Goal: Task Accomplishment & Management: Complete application form

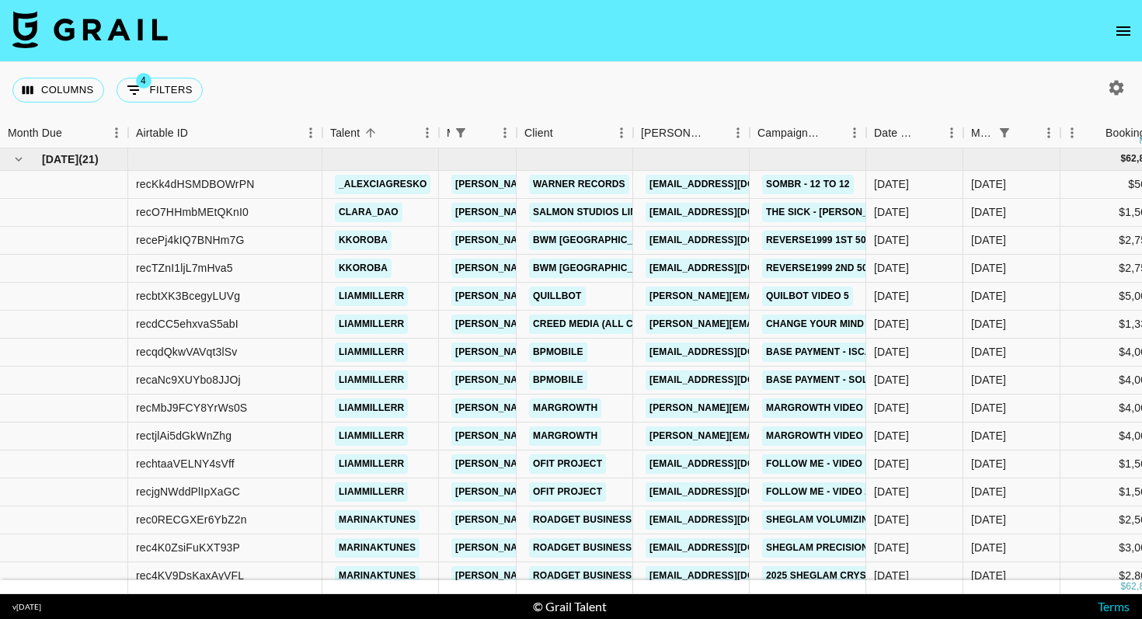
click at [1111, 43] on nav at bounding box center [571, 31] width 1142 height 62
click at [1113, 21] on button "open drawer" at bounding box center [1123, 31] width 31 height 31
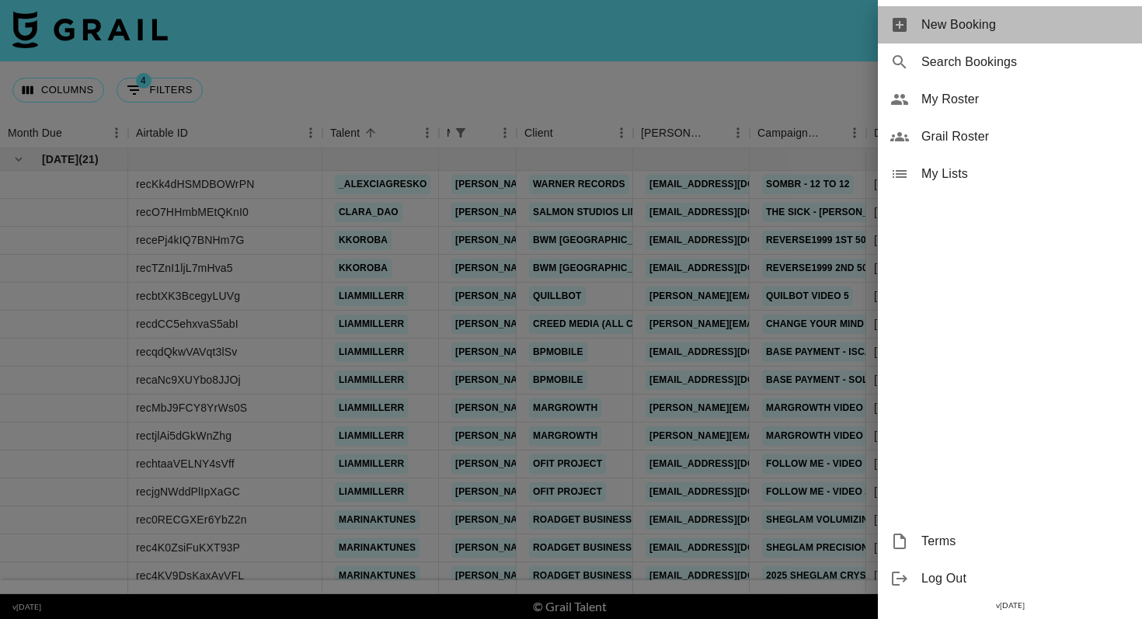
click at [1060, 21] on span "New Booking" at bounding box center [1025, 25] width 208 height 19
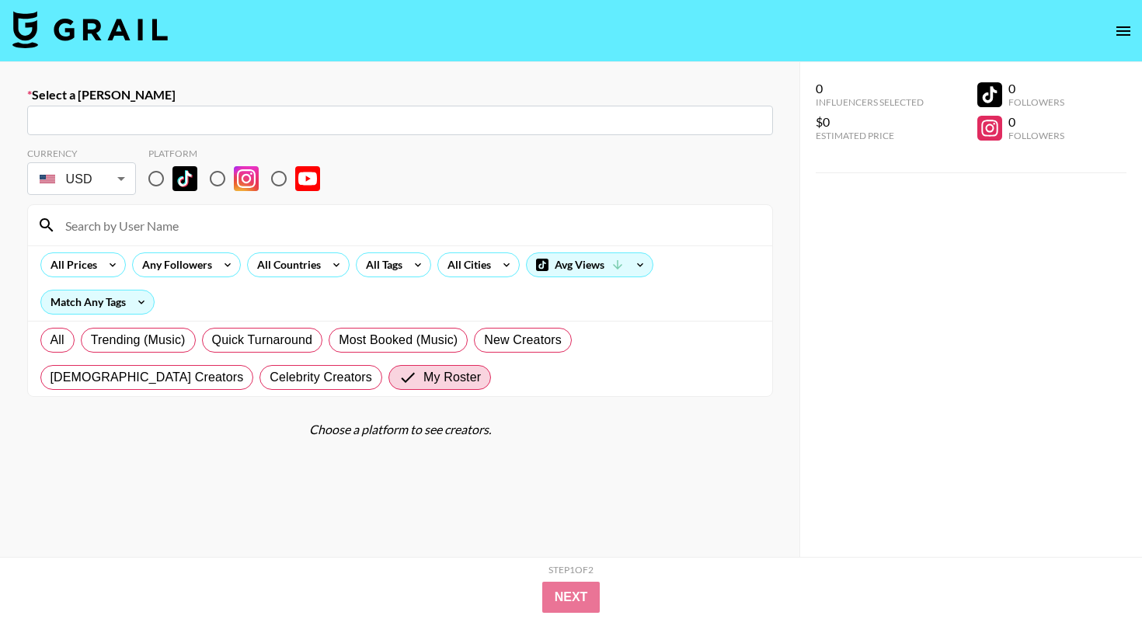
click at [290, 128] on input "text" at bounding box center [400, 121] width 727 height 18
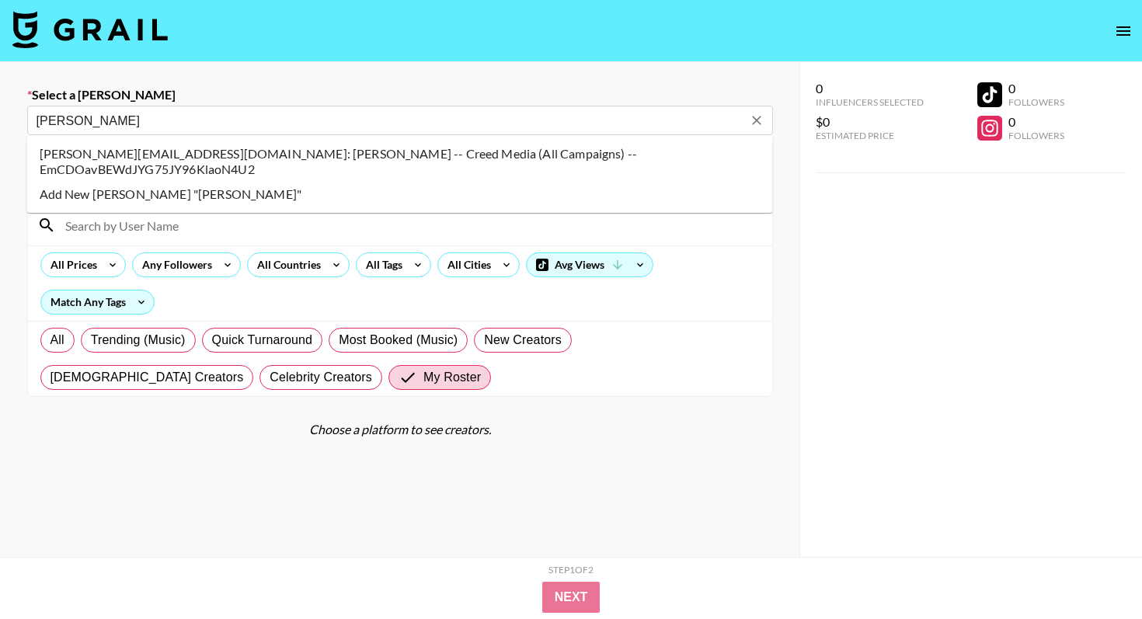
click at [77, 154] on li "Camilo@creedmedia.com: Camilo Karlsson -- Creed Media (All Campaigns) -- EmCDOa…" at bounding box center [400, 161] width 746 height 40
type input "Camilo@creedmedia.com: Camilo Karlsson -- Creed Media (All Campaigns) -- EmCDOa…"
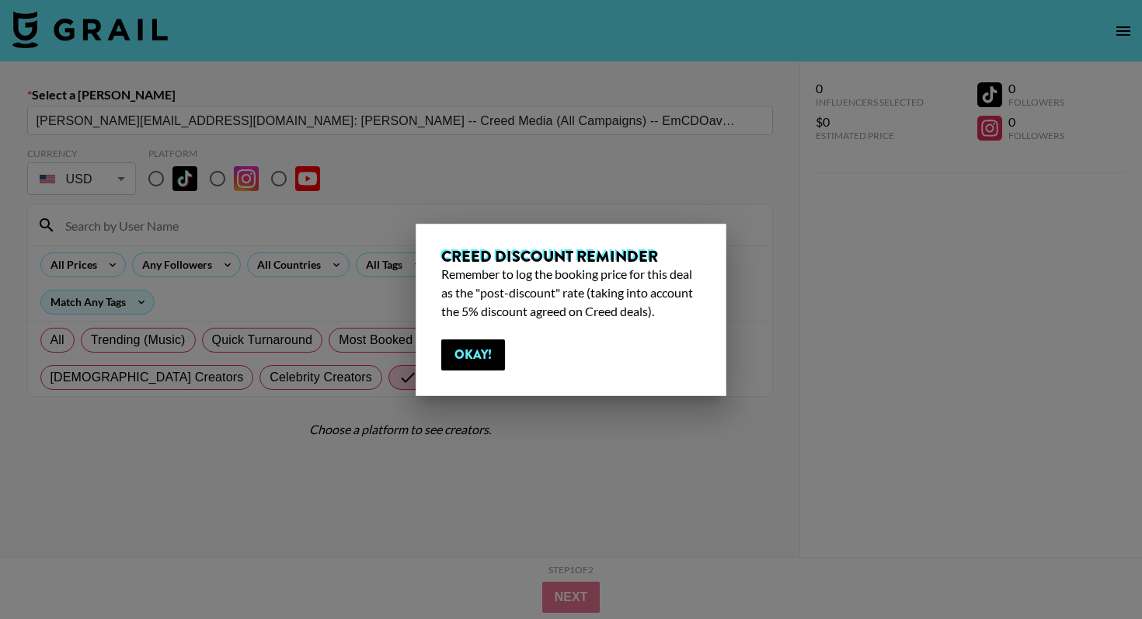
click at [488, 377] on div "Creed Discount Reminder Remember to log the booking price for this deal as the …" at bounding box center [571, 310] width 311 height 172
click at [469, 356] on button "Okay!" at bounding box center [473, 354] width 64 height 31
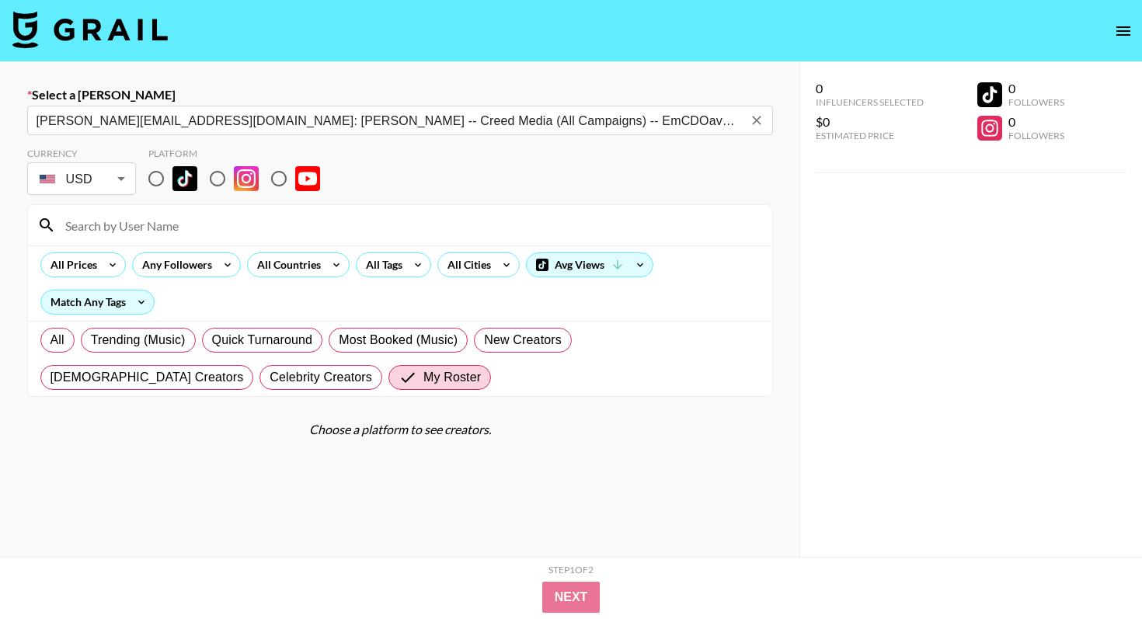
click at [166, 180] on input "radio" at bounding box center [156, 178] width 33 height 33
radio input "true"
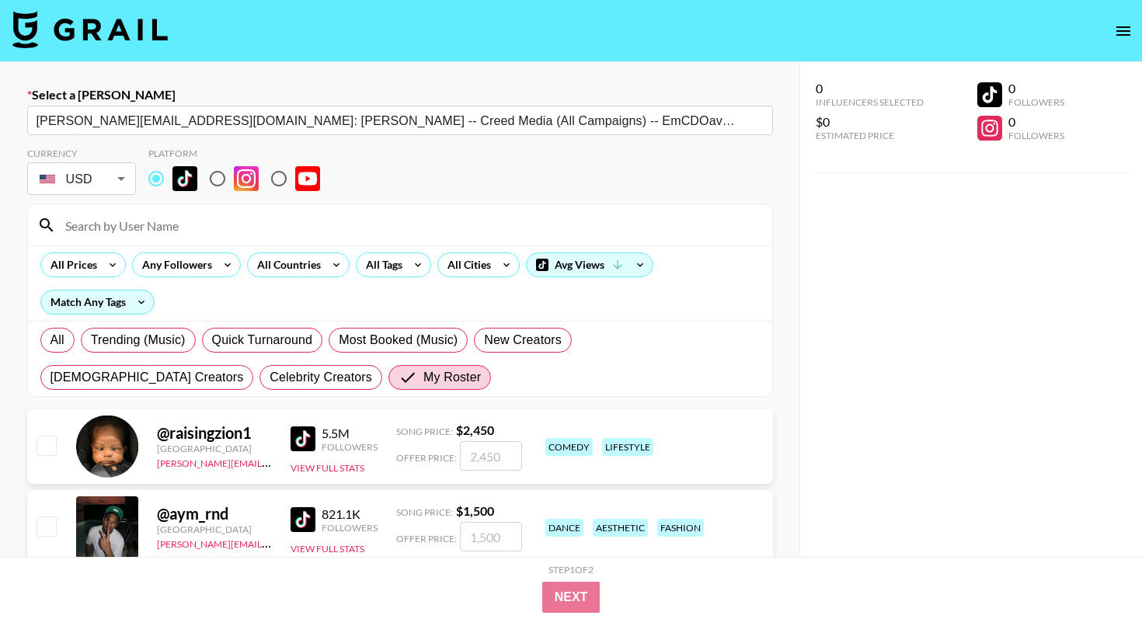
click at [217, 177] on input "radio" at bounding box center [217, 178] width 33 height 33
radio input "true"
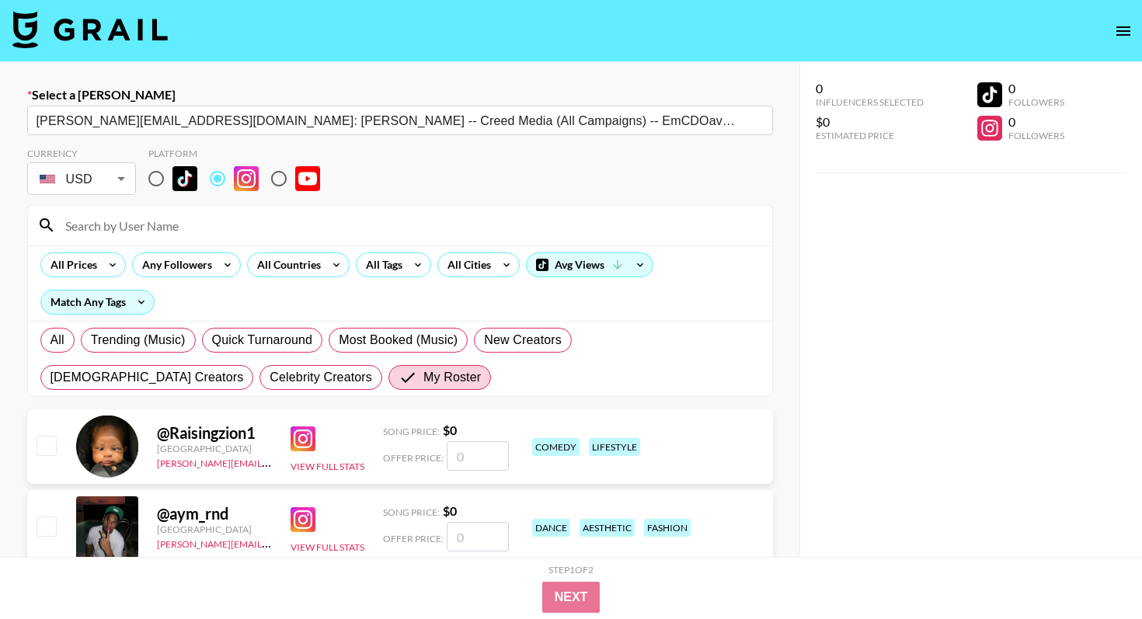
click at [212, 218] on input at bounding box center [409, 225] width 707 height 25
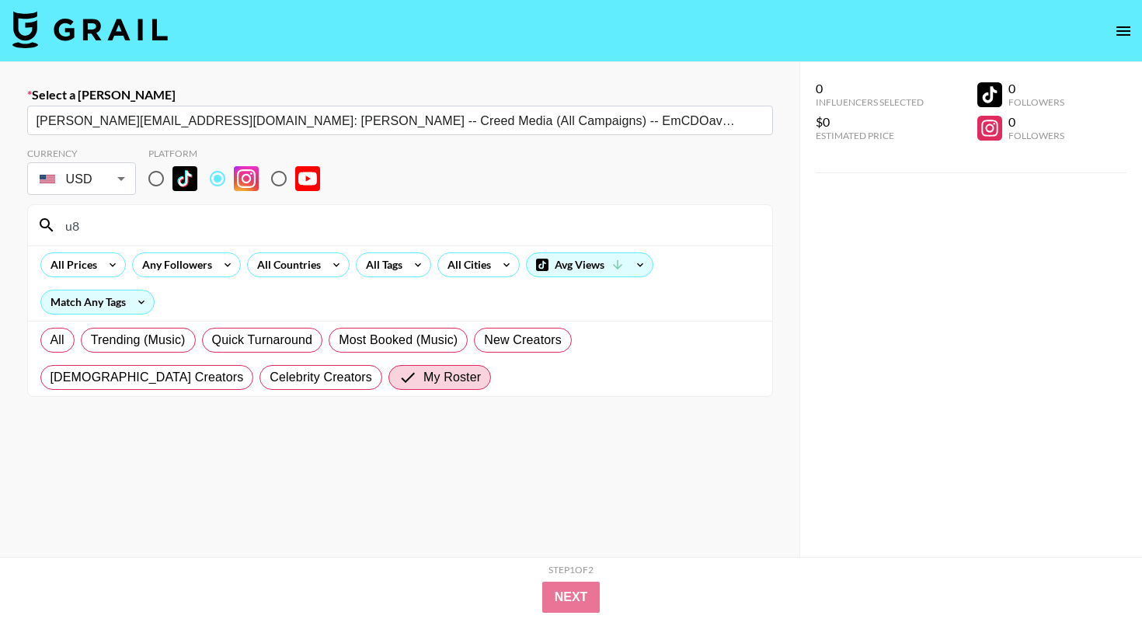
type input "u"
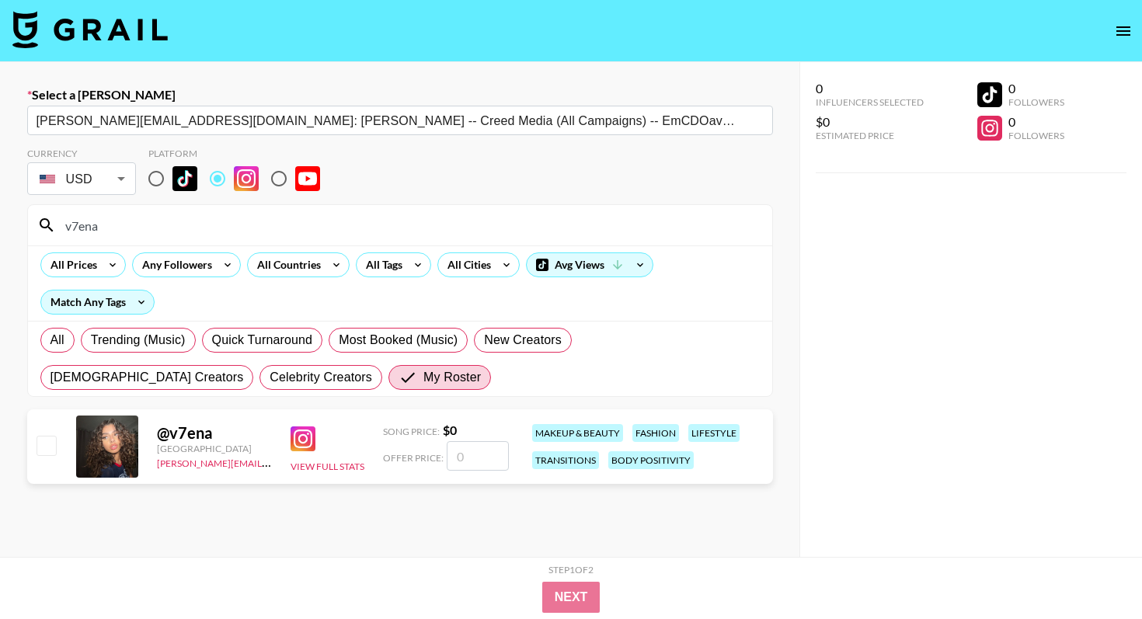
type input "v7ena"
click at [492, 474] on div "@ v7ena United Kingdom charlie@grail-talent.com View Full Stats Song Price: $ 0…" at bounding box center [400, 446] width 746 height 75
click at [491, 464] on input "number" at bounding box center [478, 456] width 62 height 30
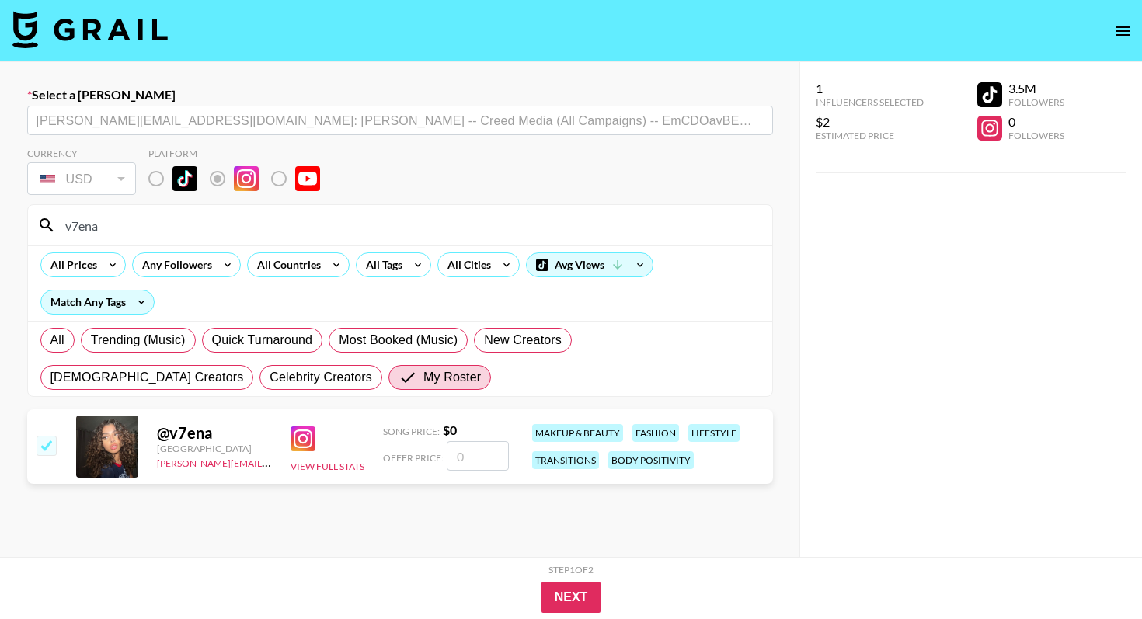
checkbox input "true"
type input "209"
click at [572, 607] on button "Next" at bounding box center [571, 597] width 60 height 31
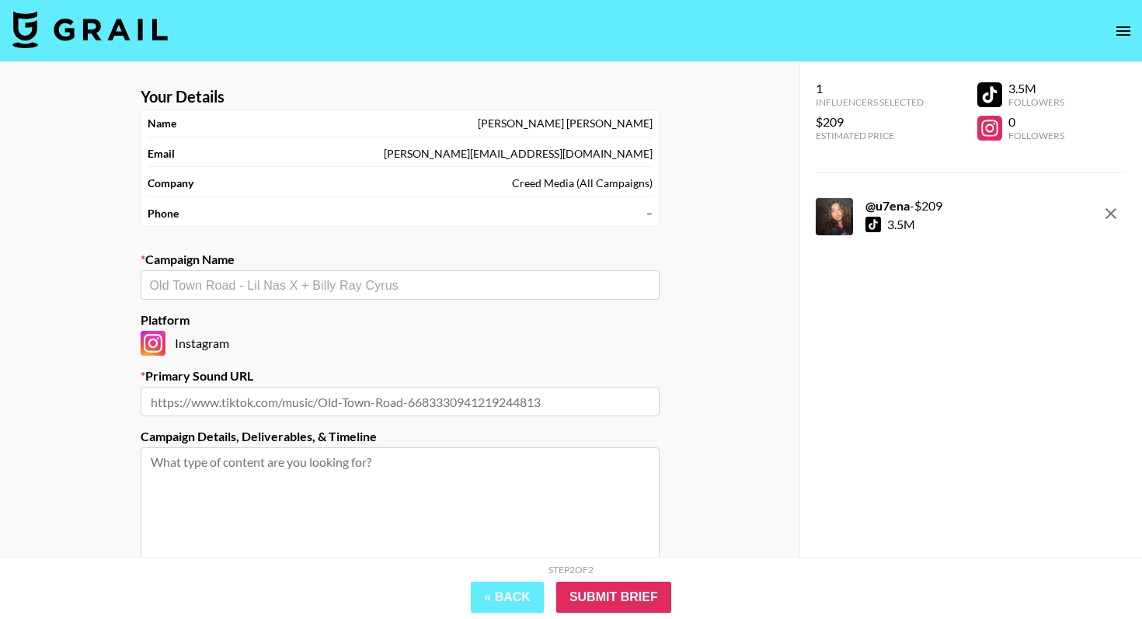
click at [284, 401] on input "text" at bounding box center [400, 402] width 519 height 30
paste input "https://www.instagram.com/reels/audio/1361790985112917?igsh=MXM0dWJoeHV0dHVsMQ%…"
type input "https://www.instagram.com/reels/audio/1361790985112917?igsh=MXM0dWJoeHV0dHVsMQ%…"
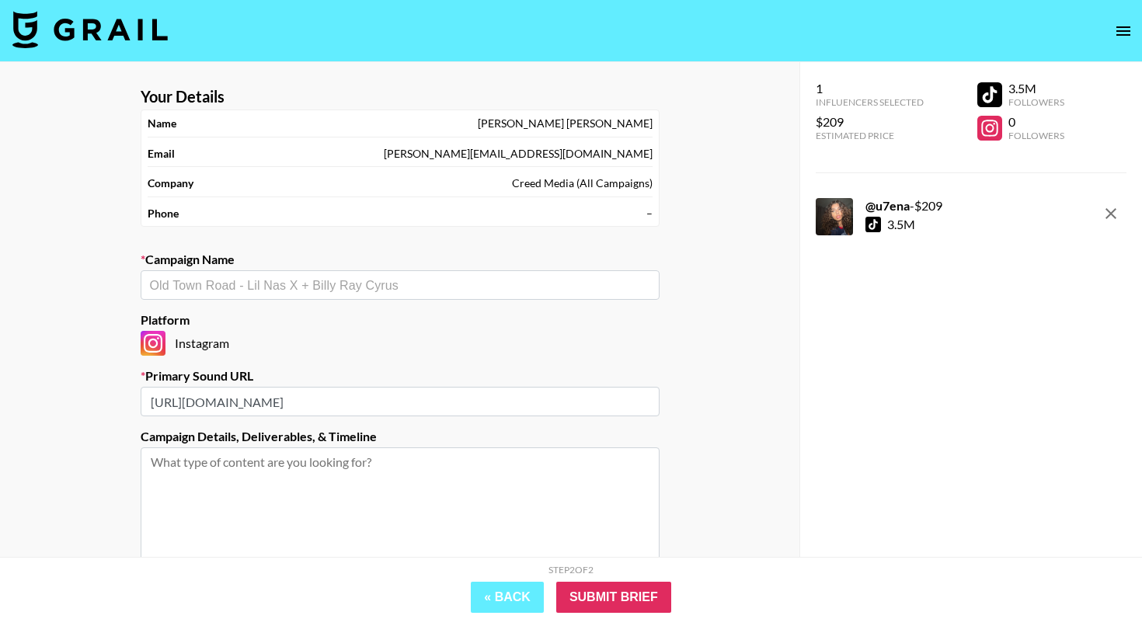
click at [315, 277] on input "text" at bounding box center [400, 285] width 500 height 18
click at [357, 233] on section "Your Details Name Camilo Karlsson Email Camilo@creedmedia.com Company Creed Med…" at bounding box center [400, 370] width 544 height 590
click at [340, 272] on div "​" at bounding box center [400, 285] width 519 height 30
click at [271, 273] on div "Cancellation fee ​" at bounding box center [400, 285] width 519 height 30
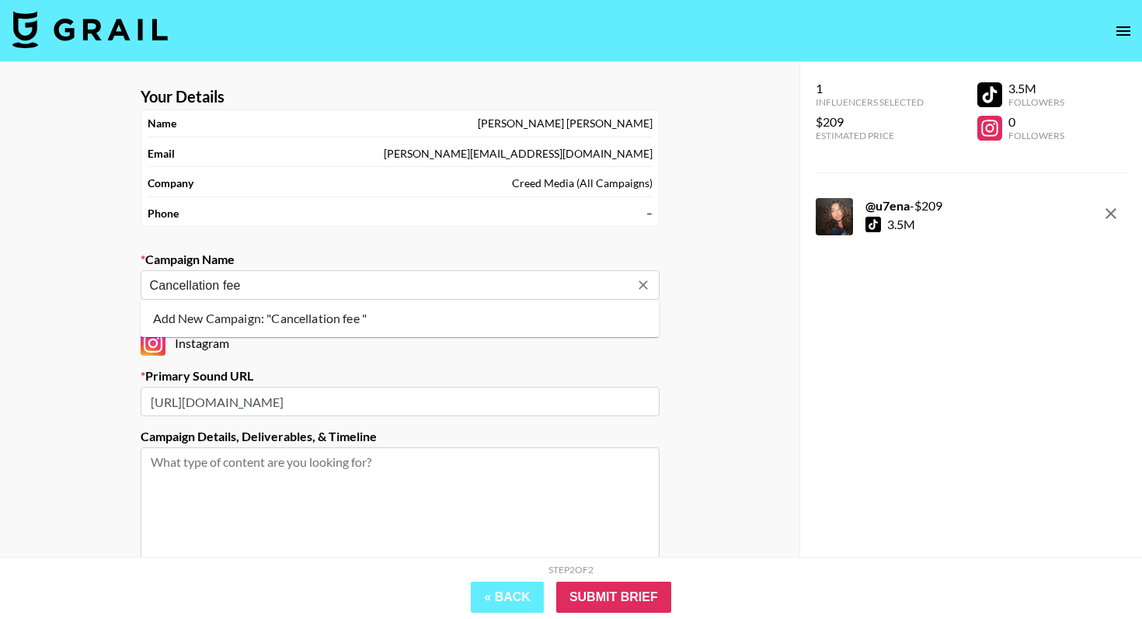
click at [271, 273] on div "Cancellation fee ​" at bounding box center [400, 285] width 519 height 30
click at [266, 277] on input "Cancellation fee" at bounding box center [389, 285] width 479 height 18
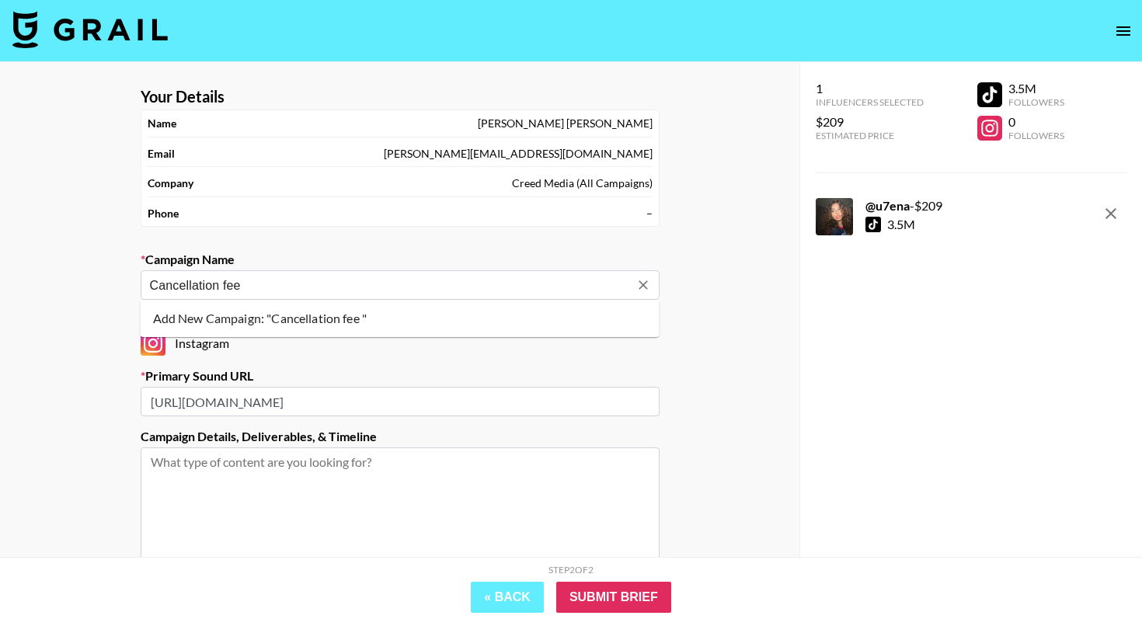
click at [266, 277] on input "Cancellation fee" at bounding box center [389, 285] width 479 height 18
type input "Cancellation fee"
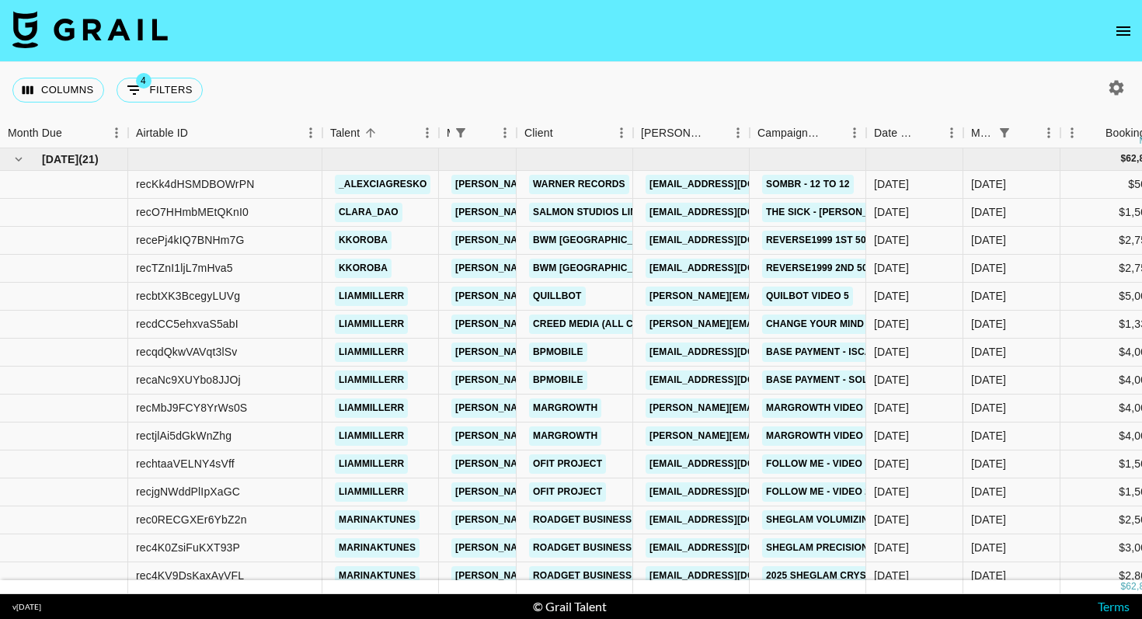
click at [1127, 22] on icon "open drawer" at bounding box center [1123, 31] width 19 height 19
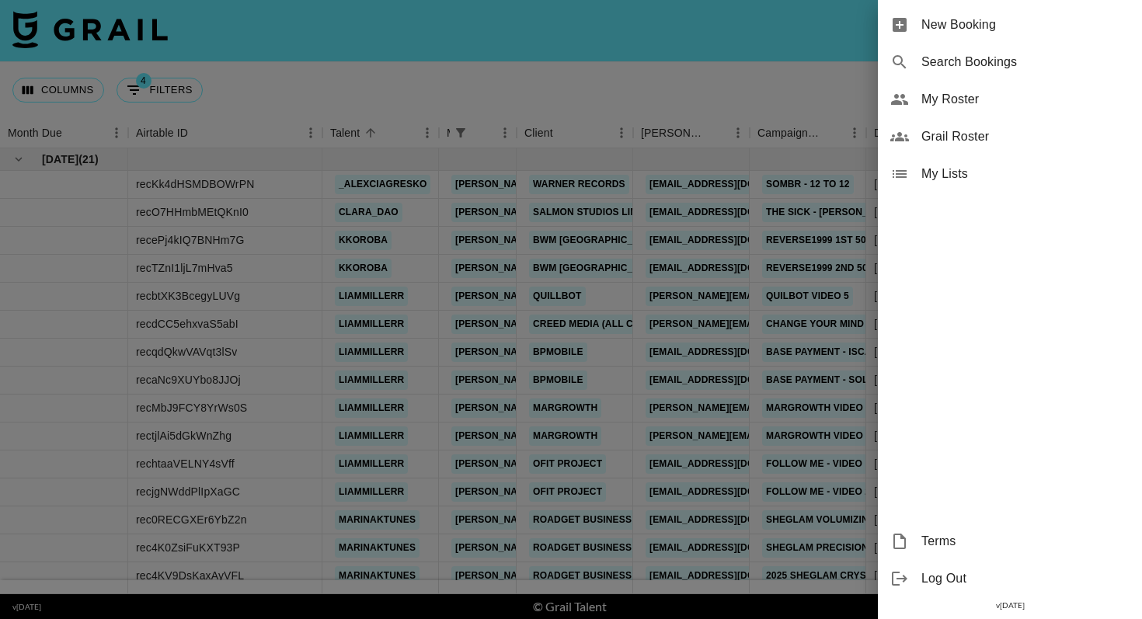
click at [1039, 39] on div "New Booking" at bounding box center [1010, 24] width 264 height 37
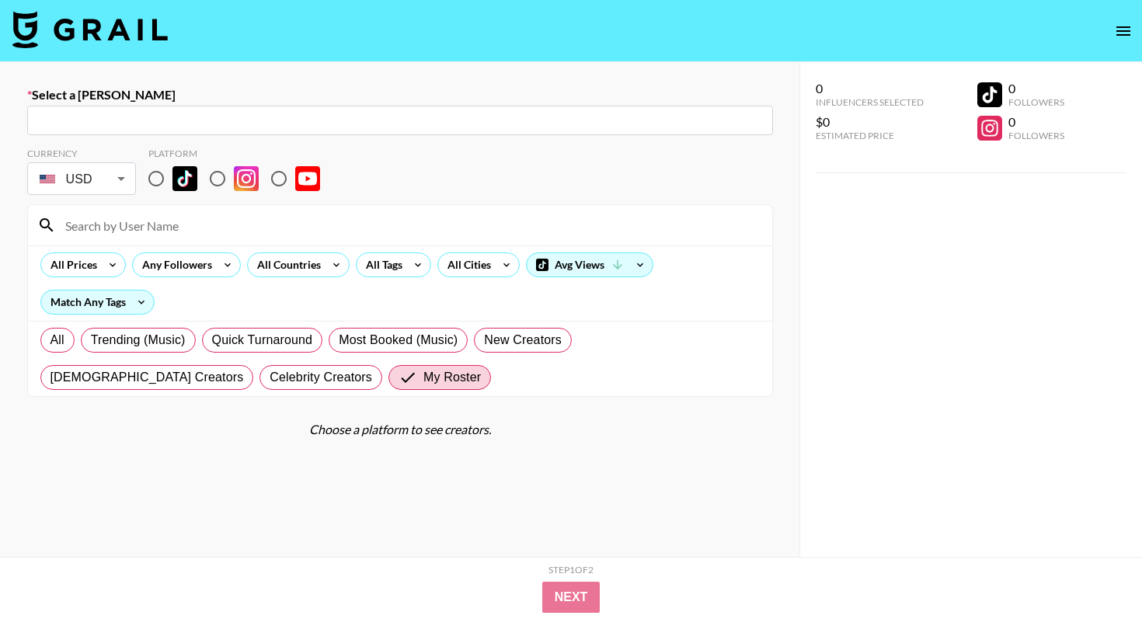
click at [354, 121] on input "text" at bounding box center [400, 121] width 727 height 18
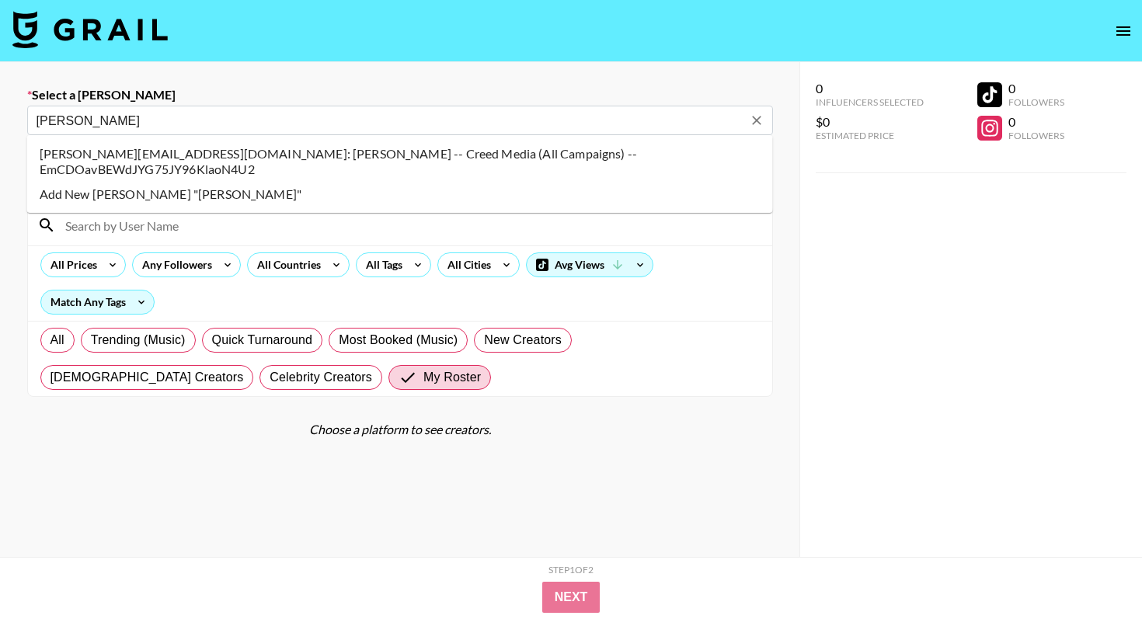
click at [49, 152] on li "Camilo@creedmedia.com: Camilo Karlsson -- Creed Media (All Campaigns) -- EmCDOa…" at bounding box center [400, 161] width 746 height 40
type input "Camilo@creedmedia.com: Camilo Karlsson -- Creed Media (All Campaigns) -- EmCDOa…"
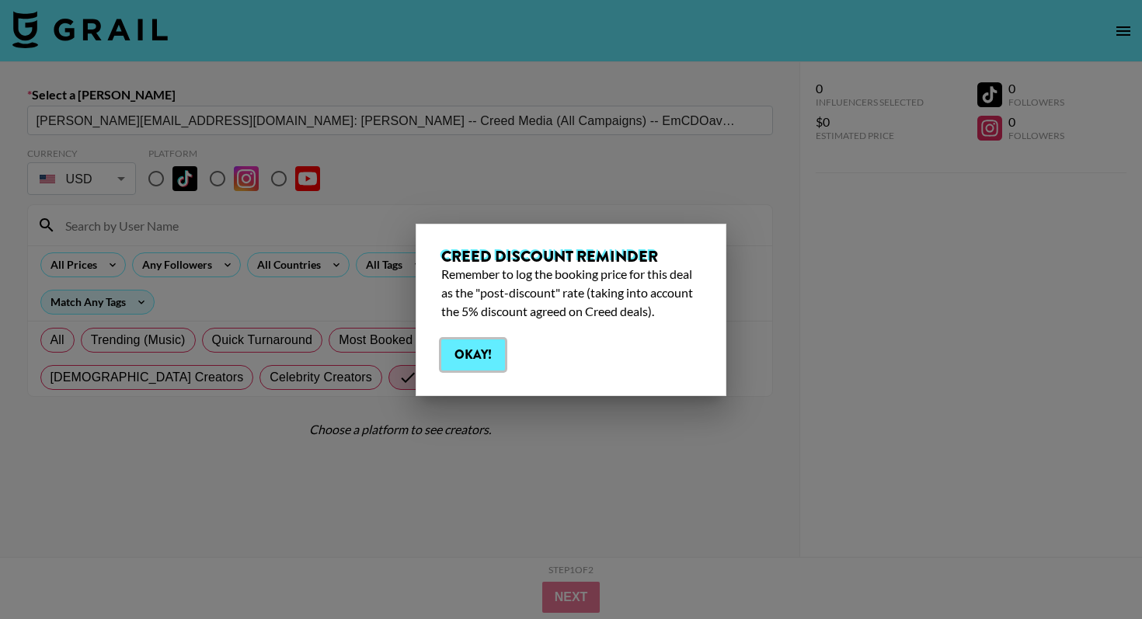
click at [473, 339] on button "Okay!" at bounding box center [473, 354] width 64 height 31
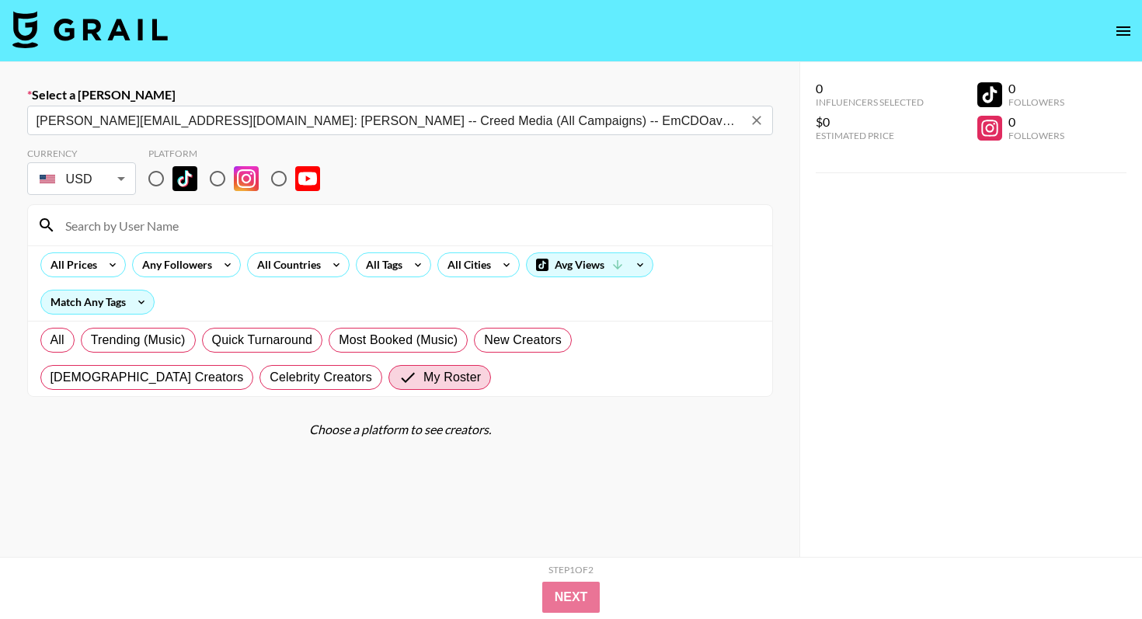
click at [172, 182] on img at bounding box center [184, 178] width 25 height 25
click at [172, 182] on input "radio" at bounding box center [156, 178] width 33 height 33
radio input "true"
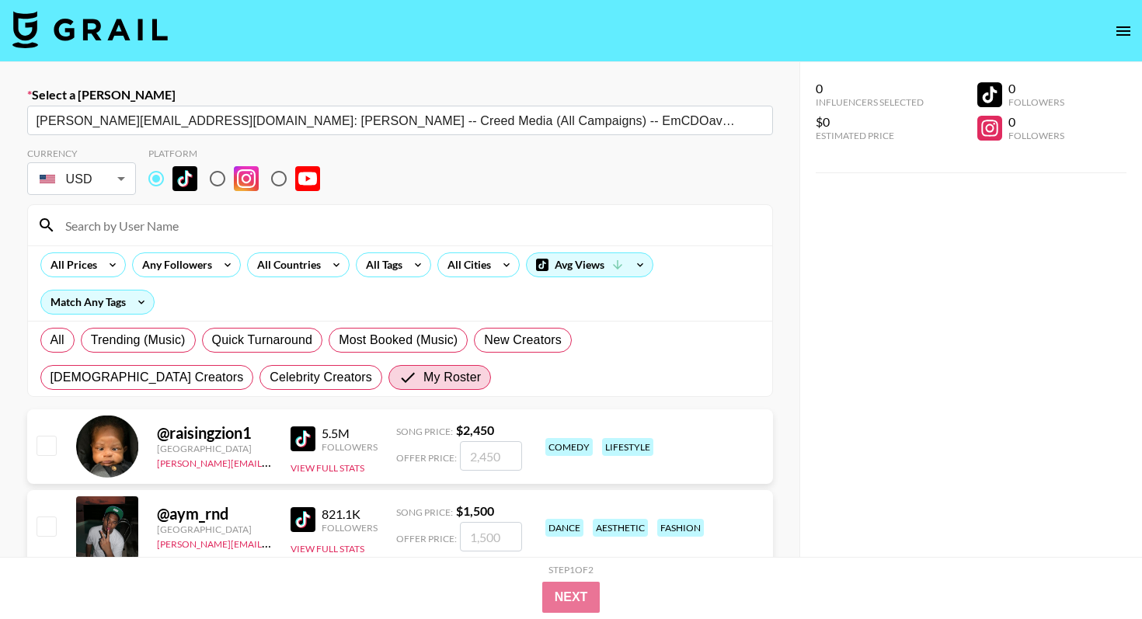
click at [256, 228] on input at bounding box center [409, 225] width 707 height 25
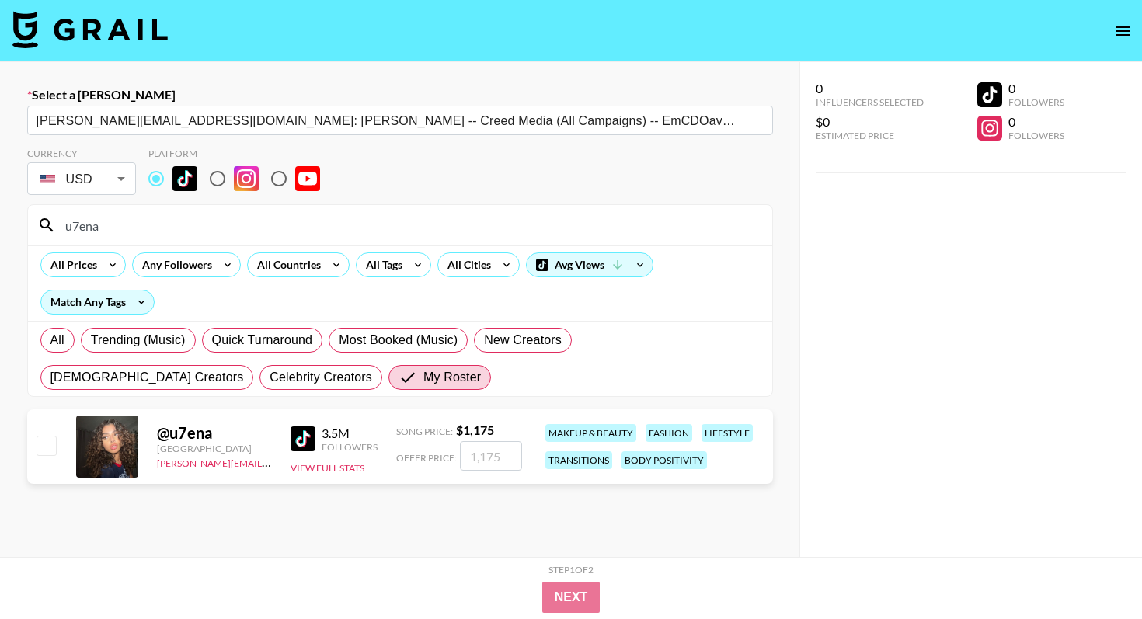
type input "u7ena"
click at [503, 463] on input "number" at bounding box center [491, 456] width 62 height 30
checkbox input "true"
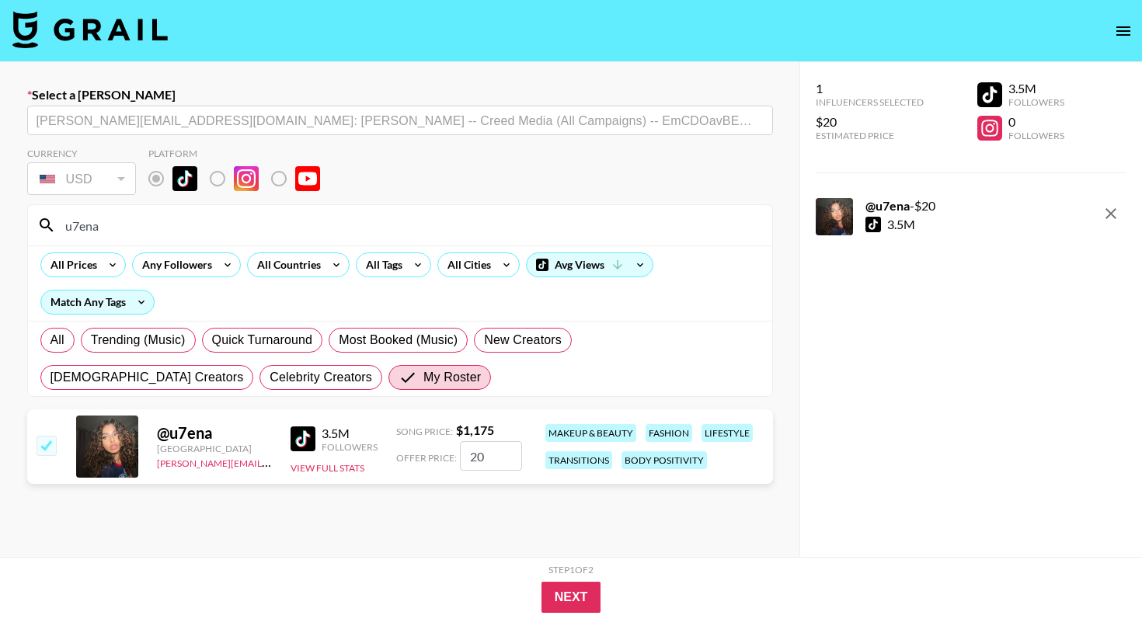
type input "209"
click at [582, 609] on button "Next" at bounding box center [571, 597] width 60 height 31
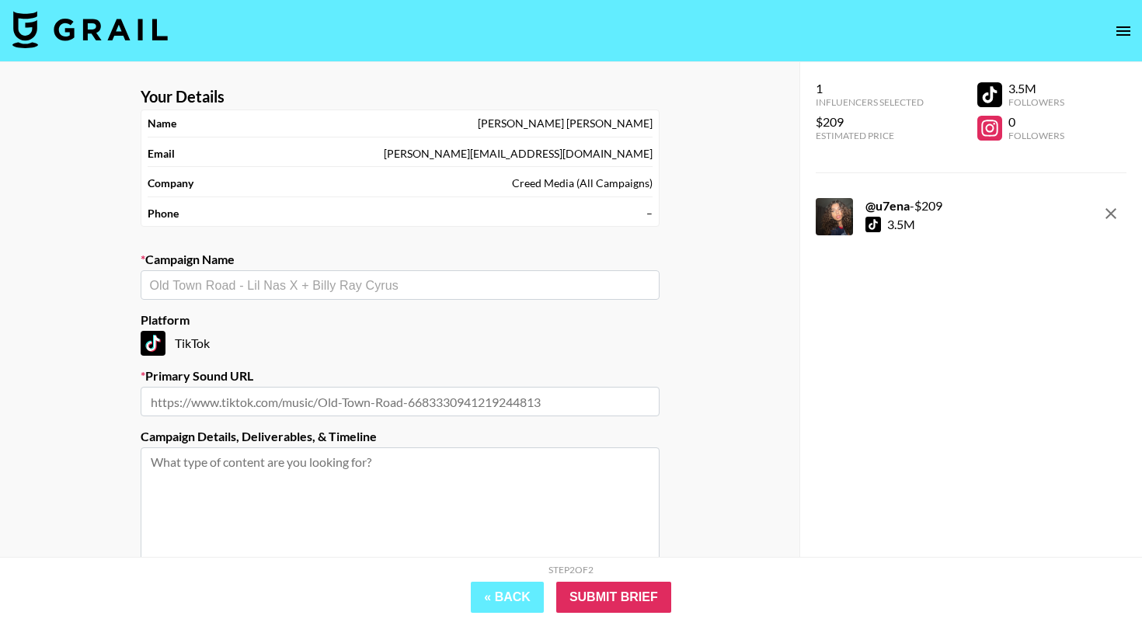
click at [343, 398] on input "text" at bounding box center [400, 402] width 519 height 30
paste input "Cancellation fee"
type input "Cancellation fee"
click at [316, 304] on section "Your Details Name Camilo Karlsson Email Camilo@creedmedia.com Company Creed Med…" at bounding box center [400, 370] width 544 height 590
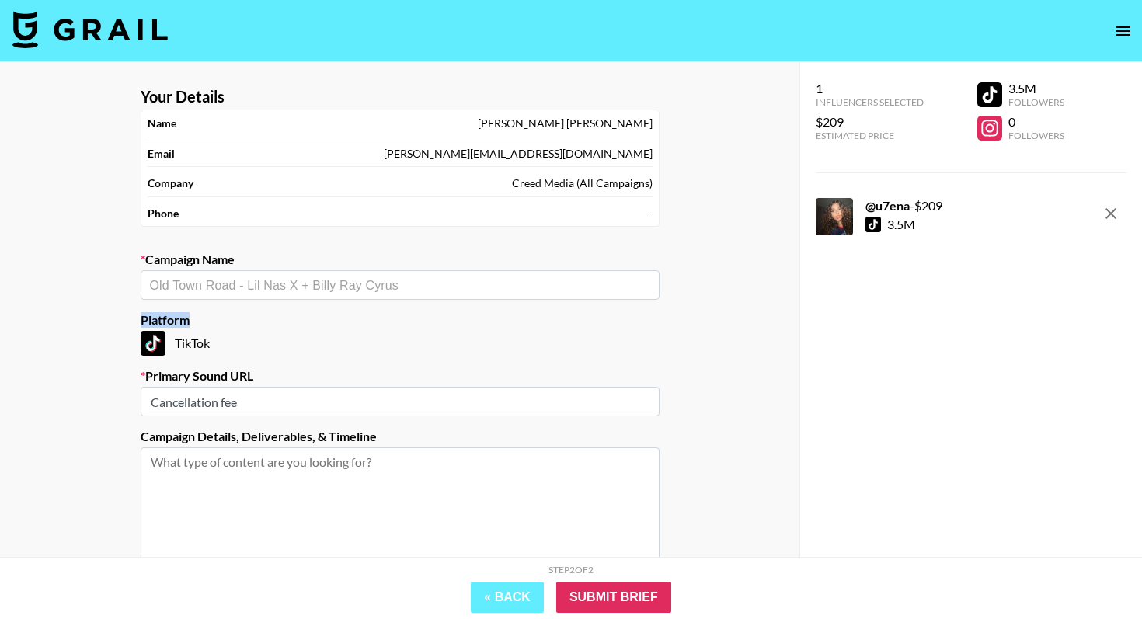
click at [325, 297] on div "​" at bounding box center [400, 285] width 519 height 30
paste input "Cancellation fee"
type input "Cancellation fee"
click at [263, 388] on input "Cancellation fee" at bounding box center [400, 402] width 519 height 30
click at [284, 275] on div "​" at bounding box center [400, 285] width 519 height 30
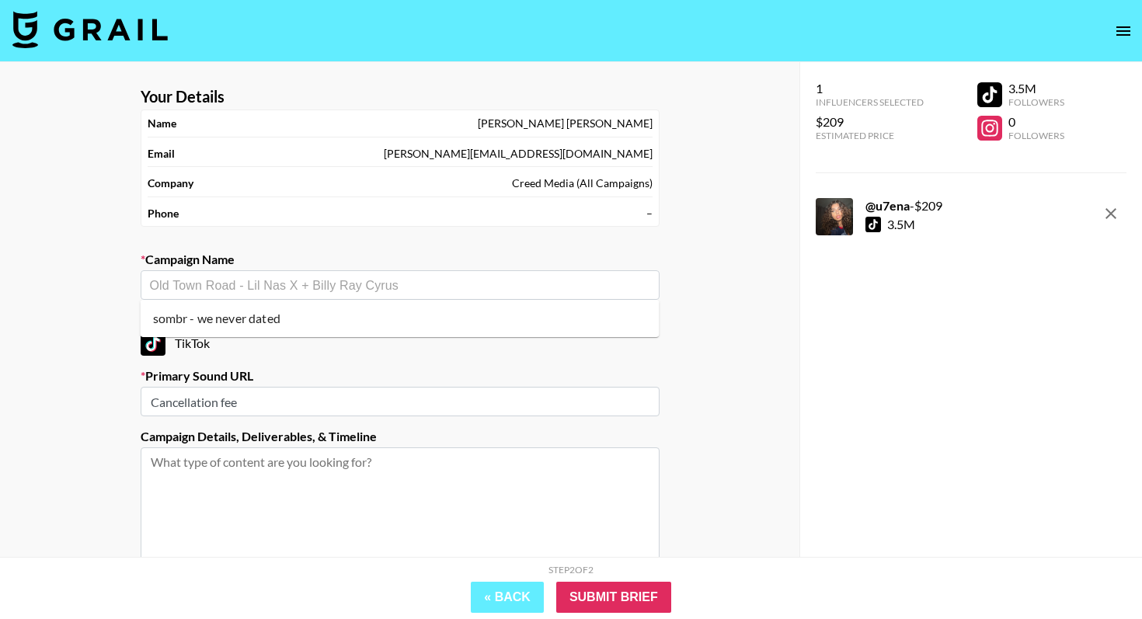
paste input "Cancellation fee"
click at [270, 308] on li "Add New Campaign: "Cancellation fee "" at bounding box center [400, 318] width 519 height 25
click at [290, 266] on label "Campaign Name" at bounding box center [400, 260] width 519 height 16
click at [287, 277] on input "Cancellation fee" at bounding box center [389, 285] width 479 height 18
click at [279, 322] on li "Add New Campaign: "Cancellation fee - we never dated "" at bounding box center [400, 318] width 519 height 25
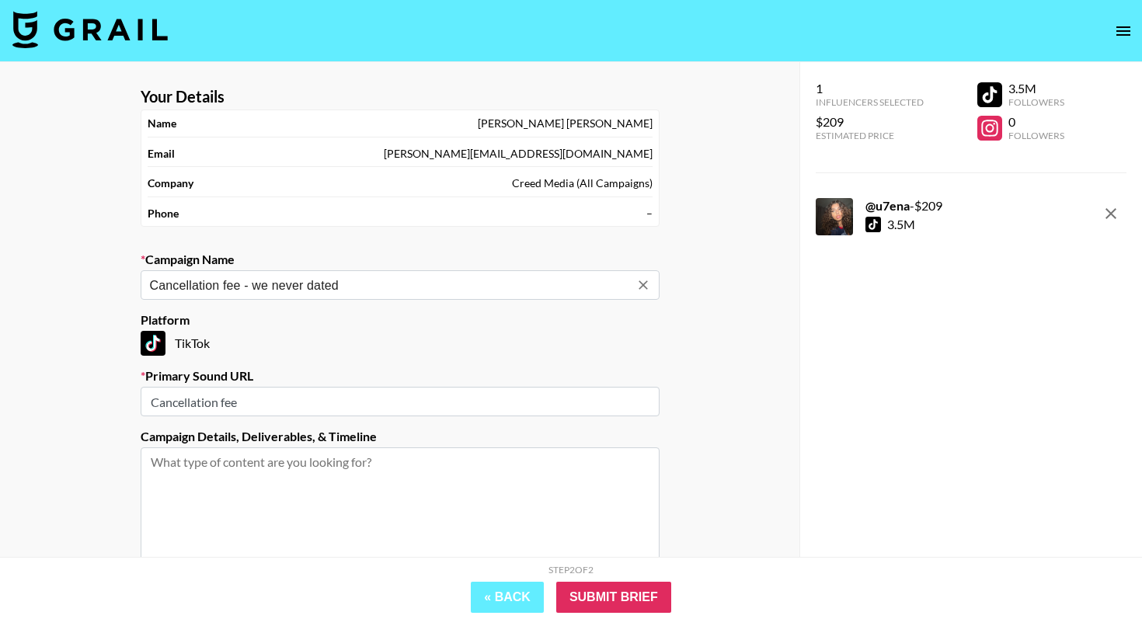
type input "Cancellation fee - we never dated"
click at [275, 381] on label "Primary Sound URL" at bounding box center [400, 376] width 519 height 16
click at [271, 392] on input "Cancellation fee" at bounding box center [400, 402] width 519 height 30
click at [270, 395] on input "Cancellation fee" at bounding box center [400, 402] width 519 height 30
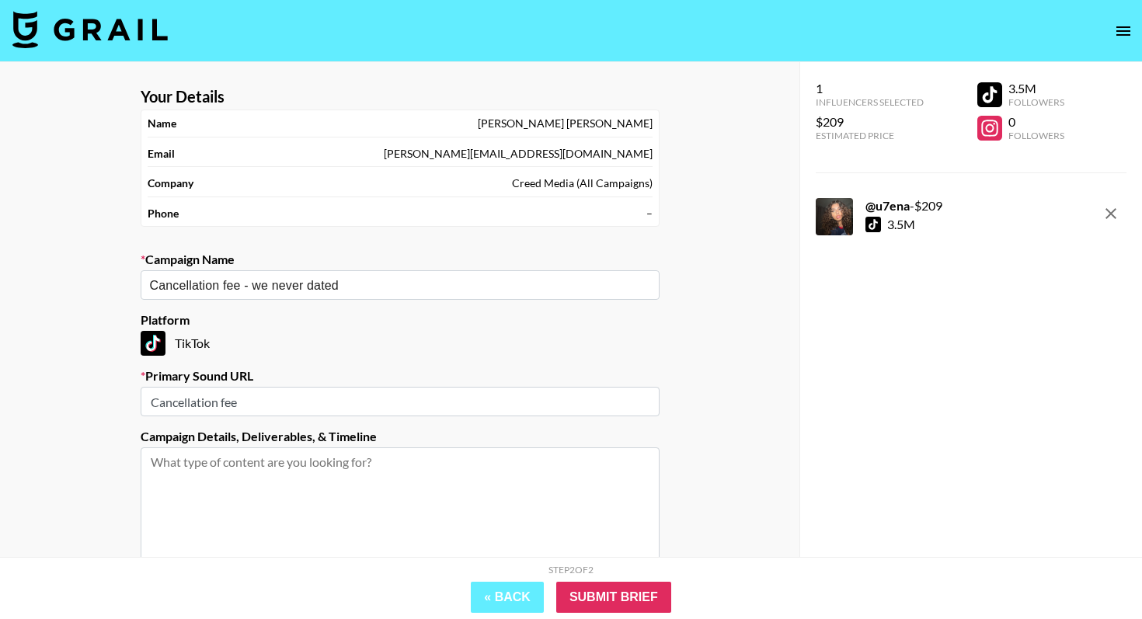
click at [270, 395] on input "Cancellation fee" at bounding box center [400, 402] width 519 height 30
paste input "https://www.instagram.com/reels/audio/1361790985112917?igsh=MXM0dWJoeHV0dHVsMQ%…"
type input "https://www.instagram.com/reels/audio/1361790985112917?igsh=MXM0dWJoeHV0dHVsMQ%…"
click at [628, 617] on div "Step 2 of 2 View Summary « Back Submit Brief" at bounding box center [571, 588] width 1142 height 62
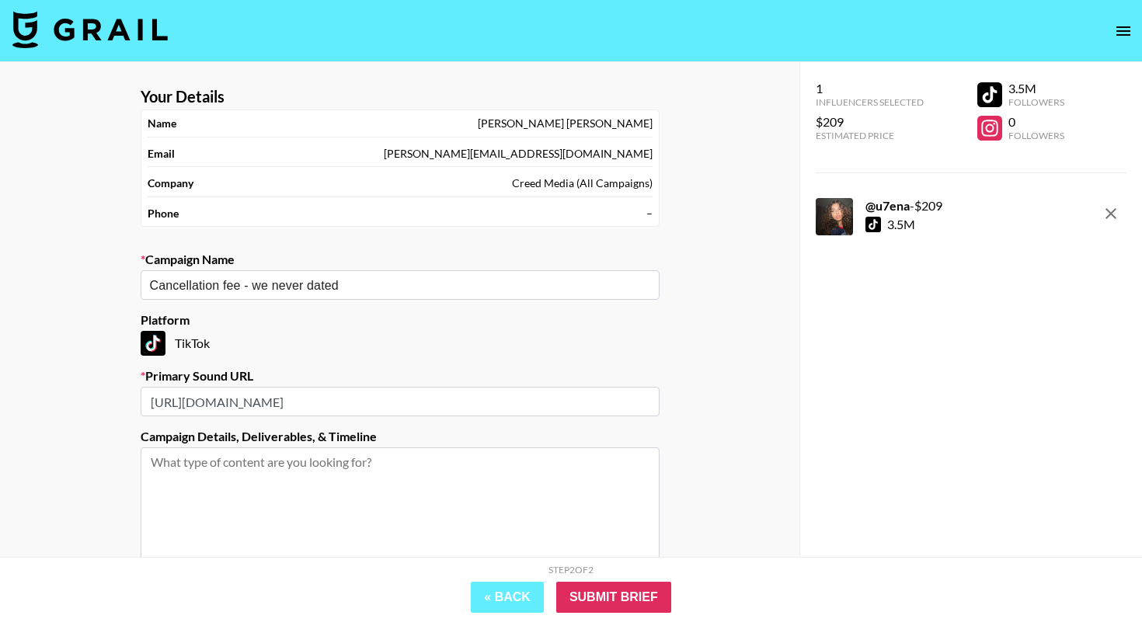
scroll to position [0, 0]
click at [632, 603] on input "Submit Brief" at bounding box center [613, 597] width 115 height 31
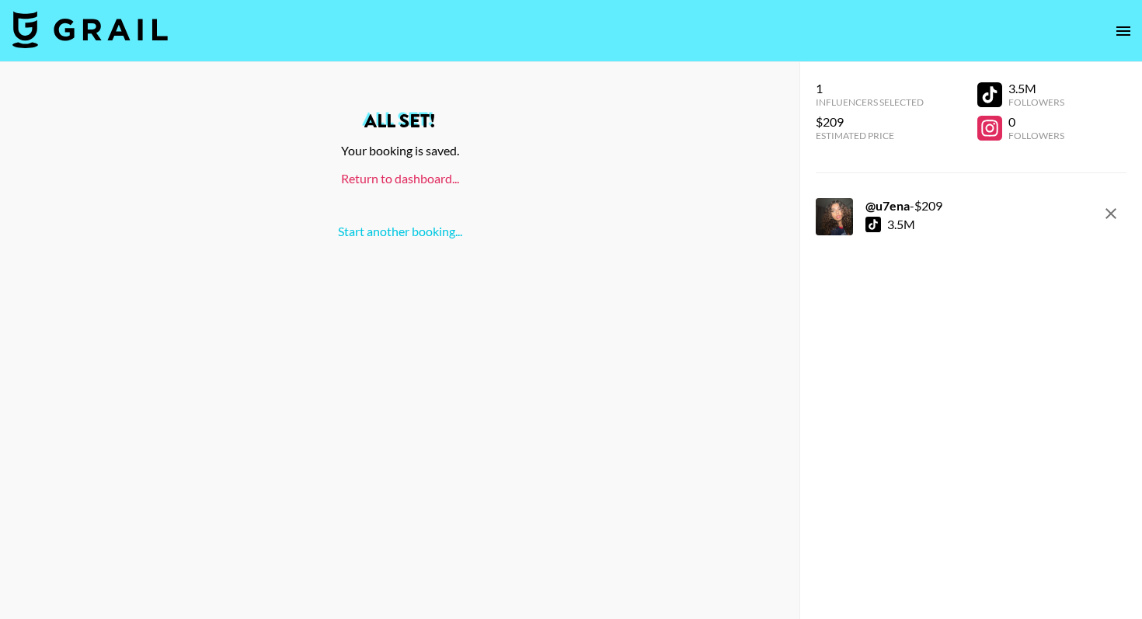
click at [423, 176] on link "Return to dashboard..." at bounding box center [400, 178] width 118 height 15
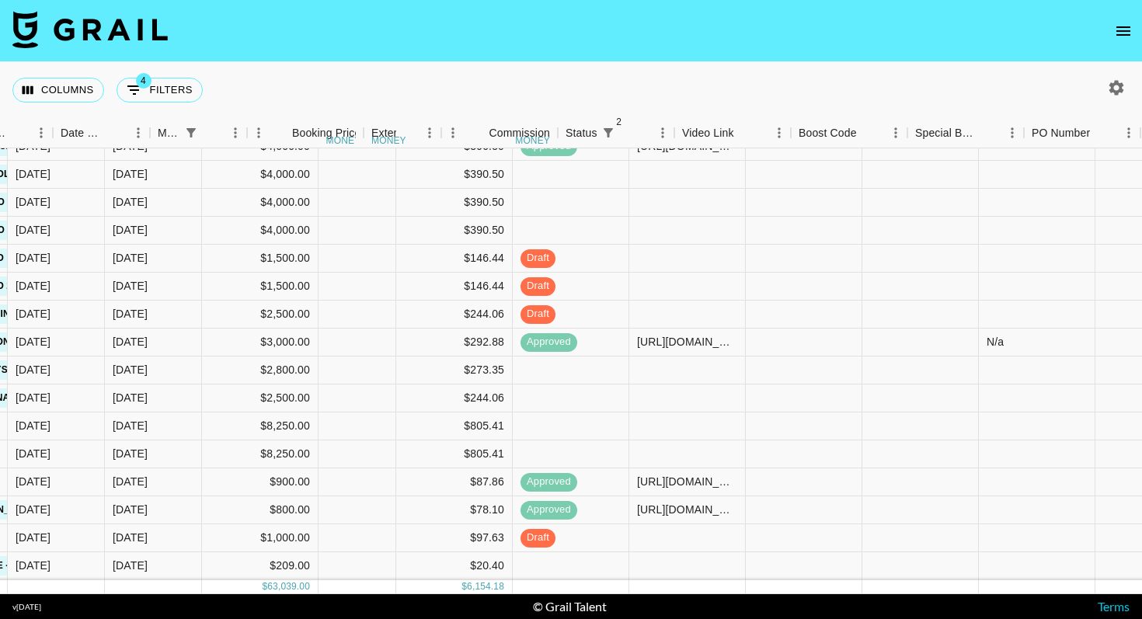
scroll to position [206, 904]
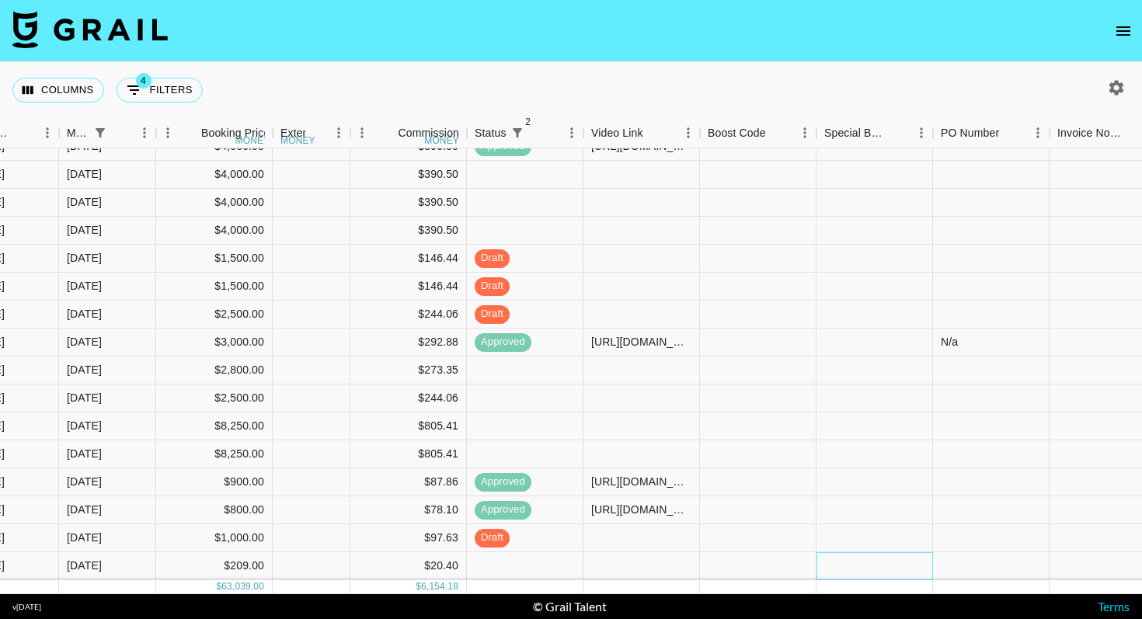
click at [873, 576] on div at bounding box center [874, 566] width 116 height 28
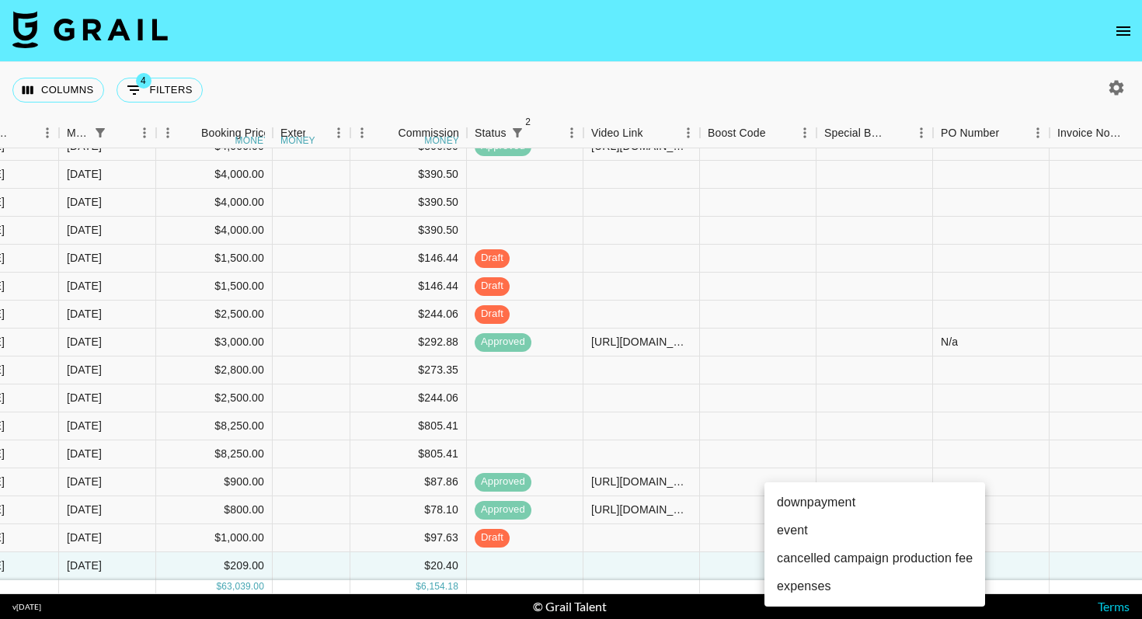
click at [860, 558] on li "cancelled campaign production fee" at bounding box center [874, 558] width 221 height 28
type input "cancelled campaign production fee"
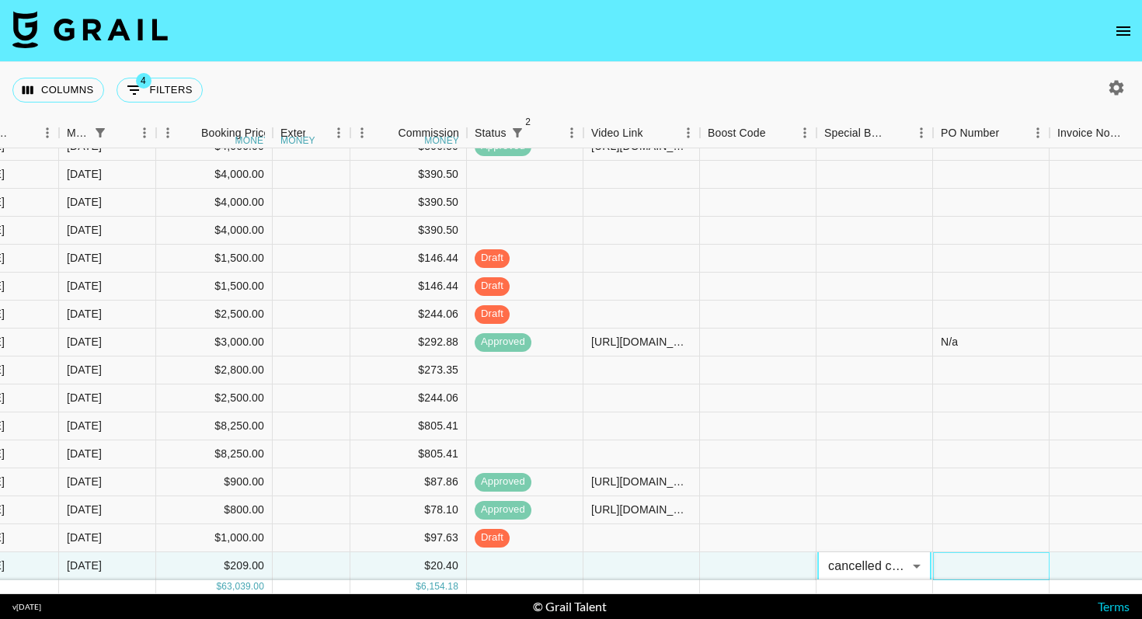
click at [1008, 555] on div at bounding box center [991, 566] width 116 height 28
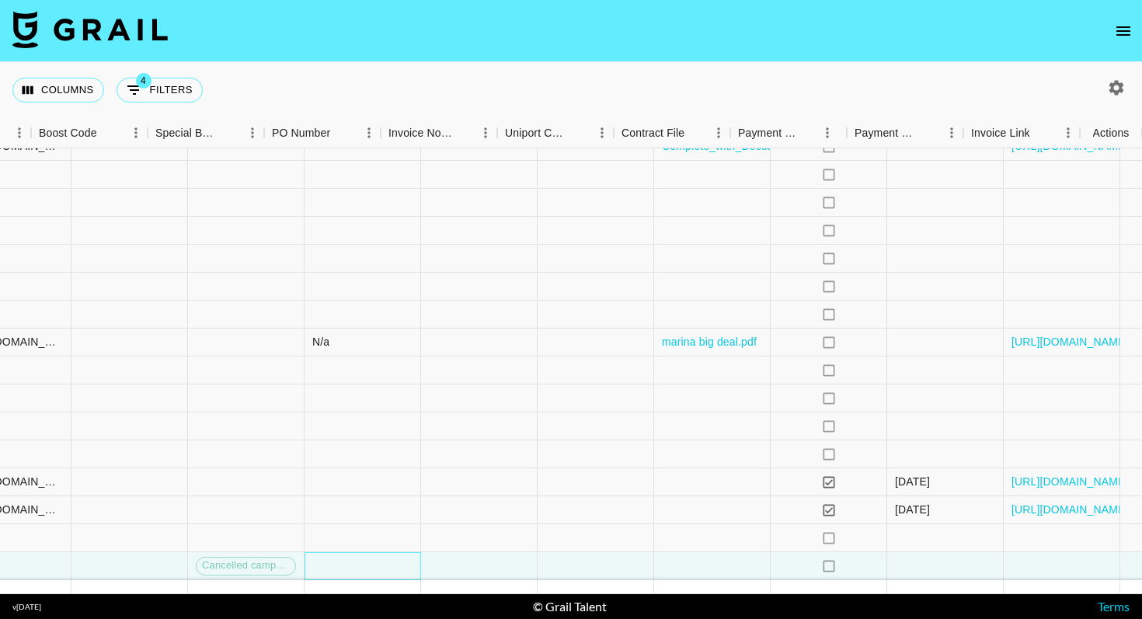
scroll to position [206, 1573]
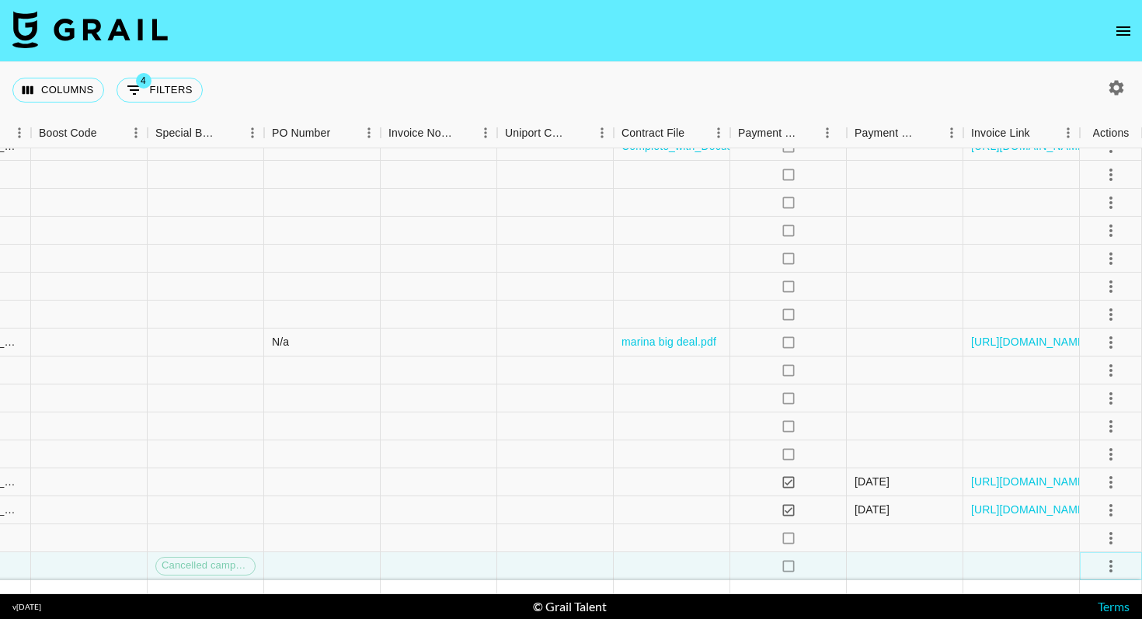
click at [1114, 562] on icon "select merge strategy" at bounding box center [1110, 566] width 19 height 19
click at [1087, 525] on div "Approve" at bounding box center [1076, 532] width 47 height 19
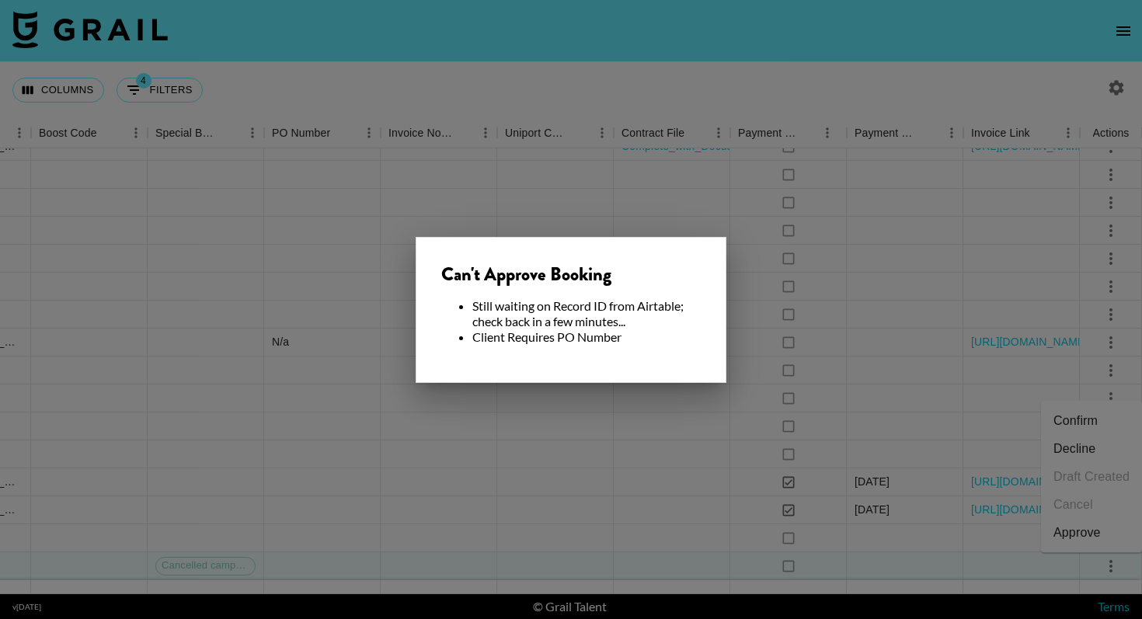
click at [610, 454] on div at bounding box center [571, 309] width 1142 height 619
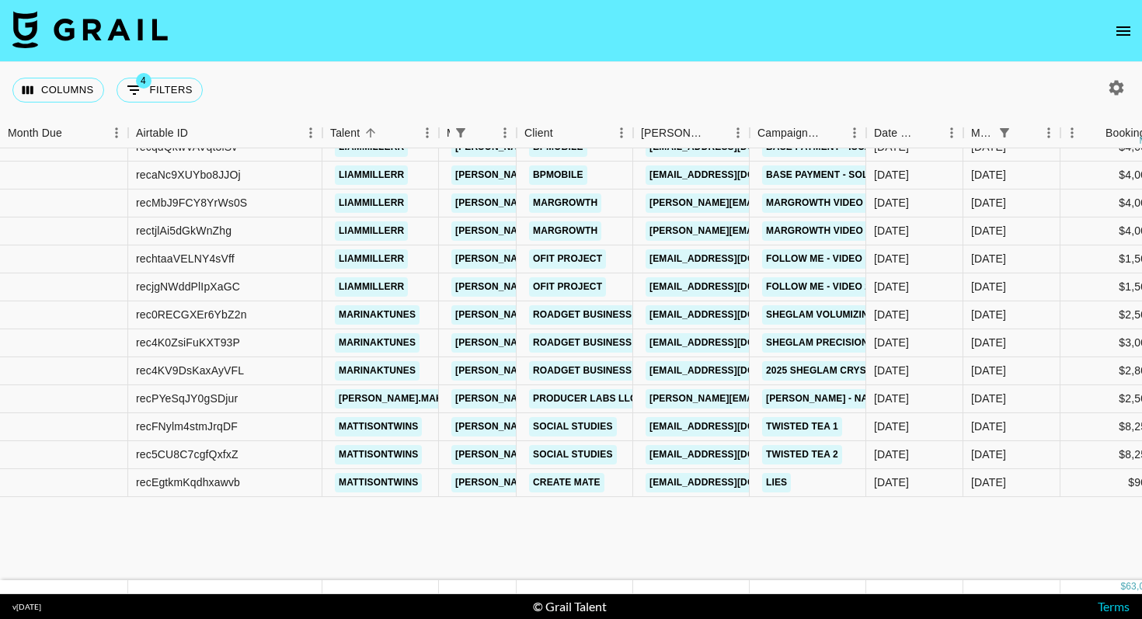
scroll to position [0, 0]
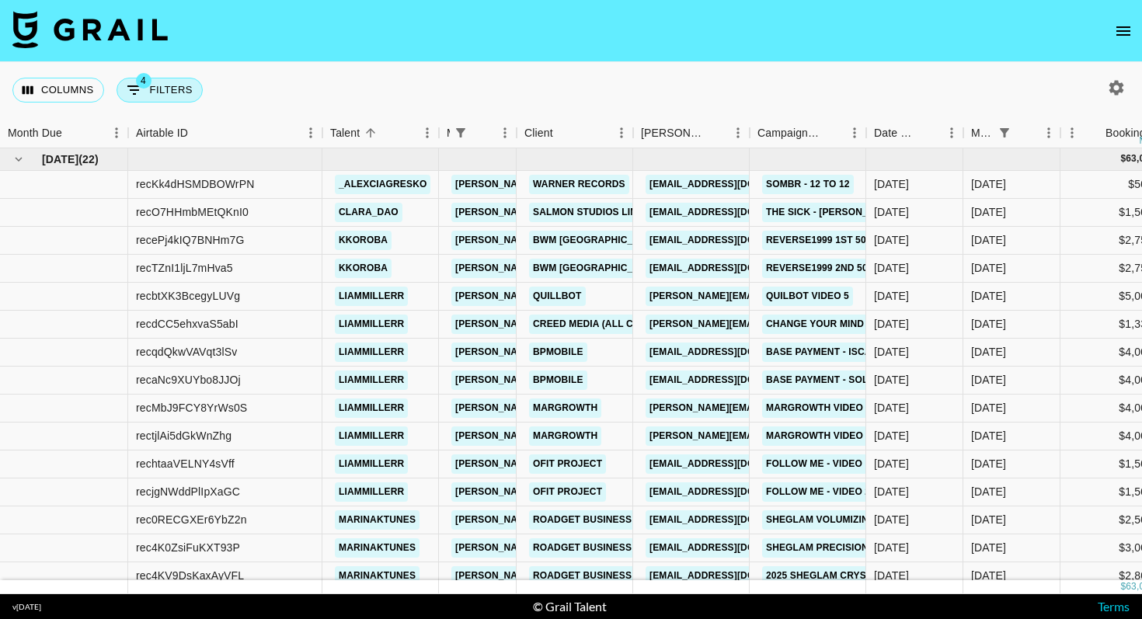
click at [169, 89] on button "4 Filters" at bounding box center [159, 90] width 86 height 25
select select "managerIds"
select select "status"
select select "not"
select select "declined"
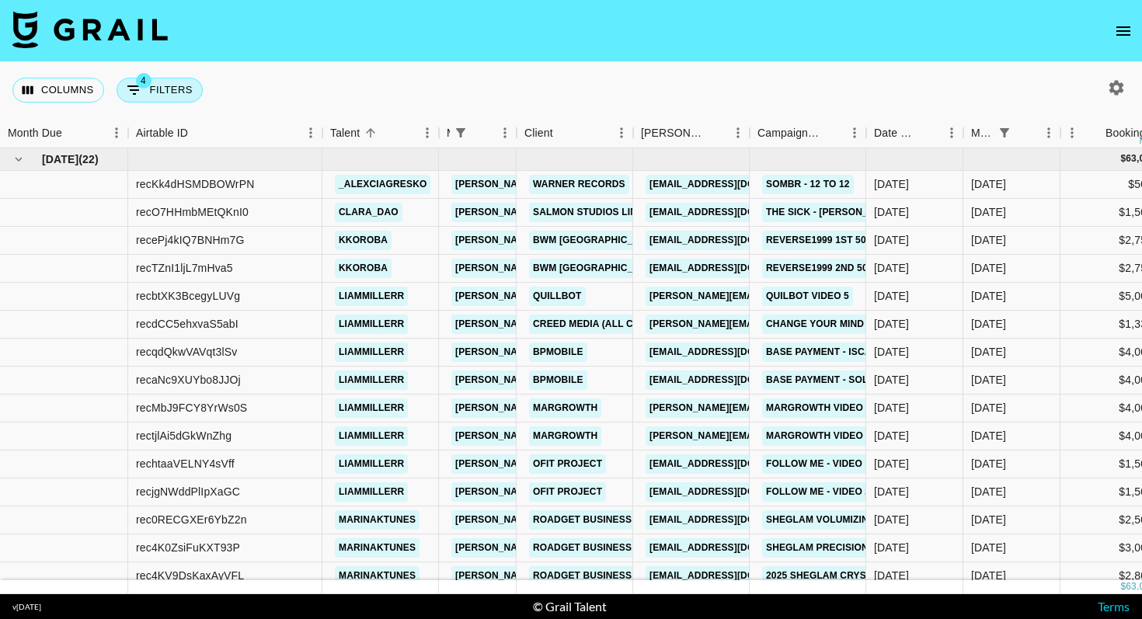
select select "monthDue2"
select select "[DATE]"
select select "status"
select select "not"
select select "cancelled"
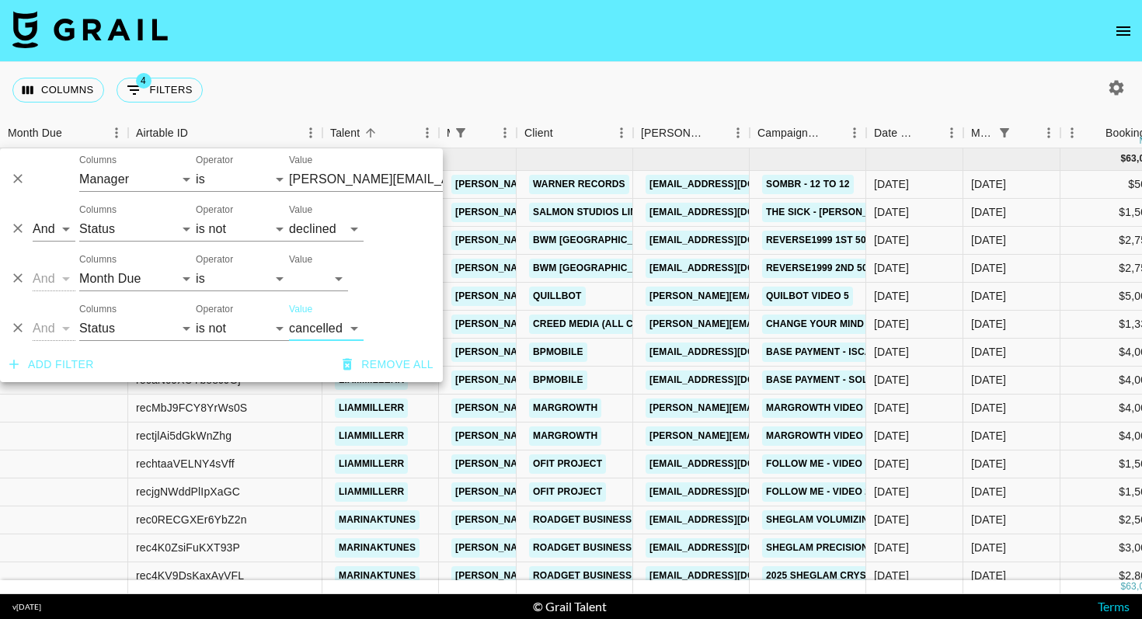
click at [511, 101] on div "Columns 4 Filters + Booking" at bounding box center [571, 90] width 1142 height 56
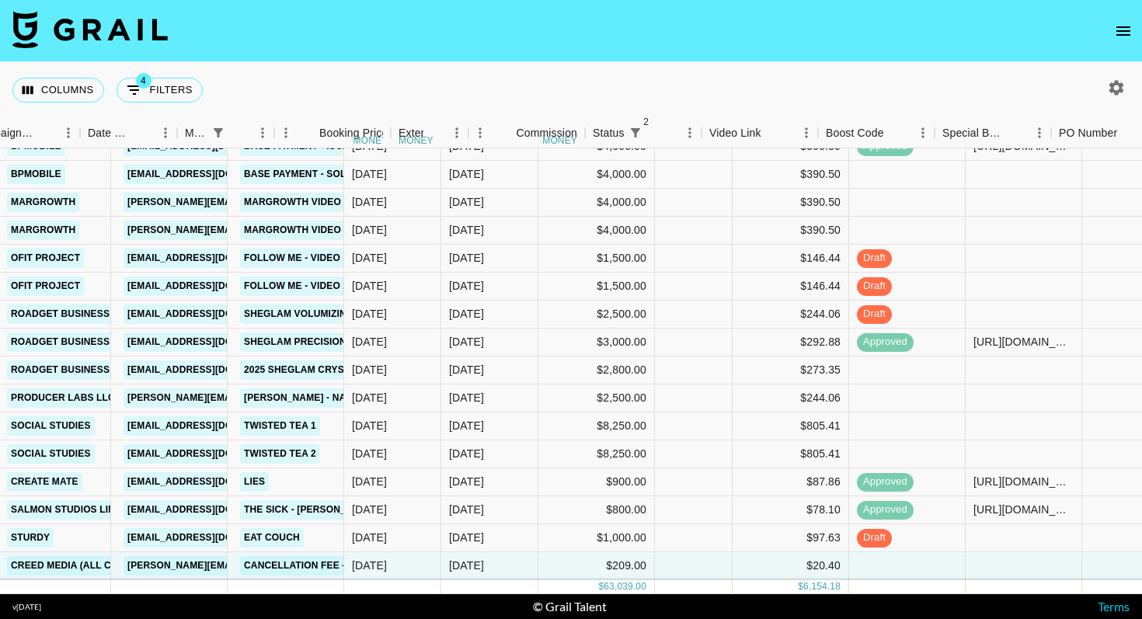
scroll to position [206, 786]
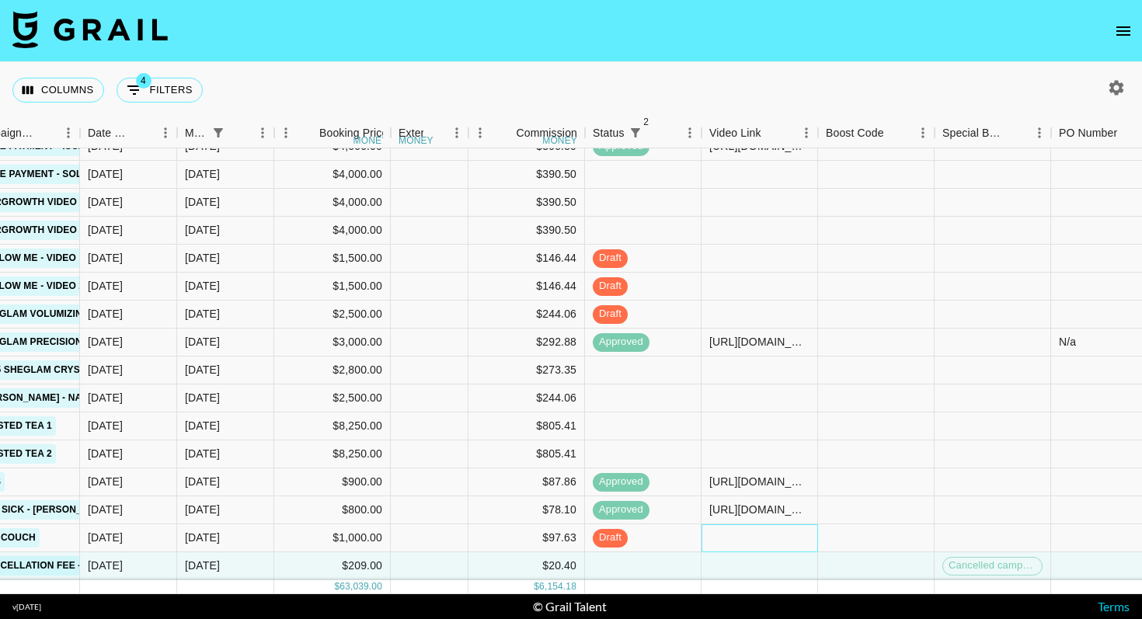
click at [786, 536] on div at bounding box center [759, 538] width 116 height 28
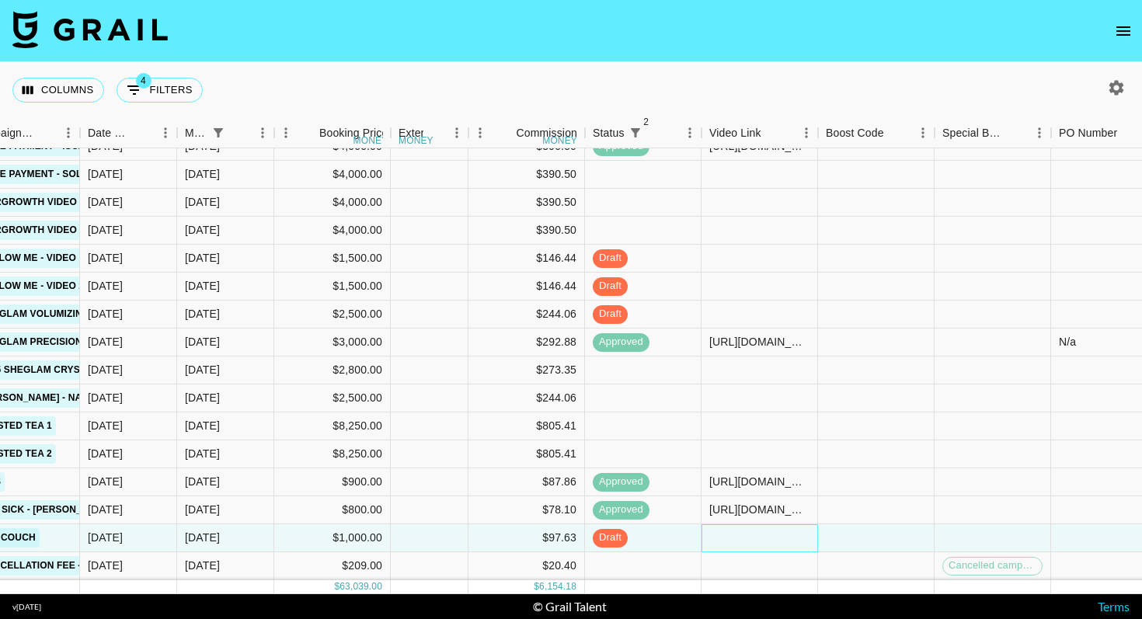
click at [786, 536] on div at bounding box center [759, 538] width 116 height 28
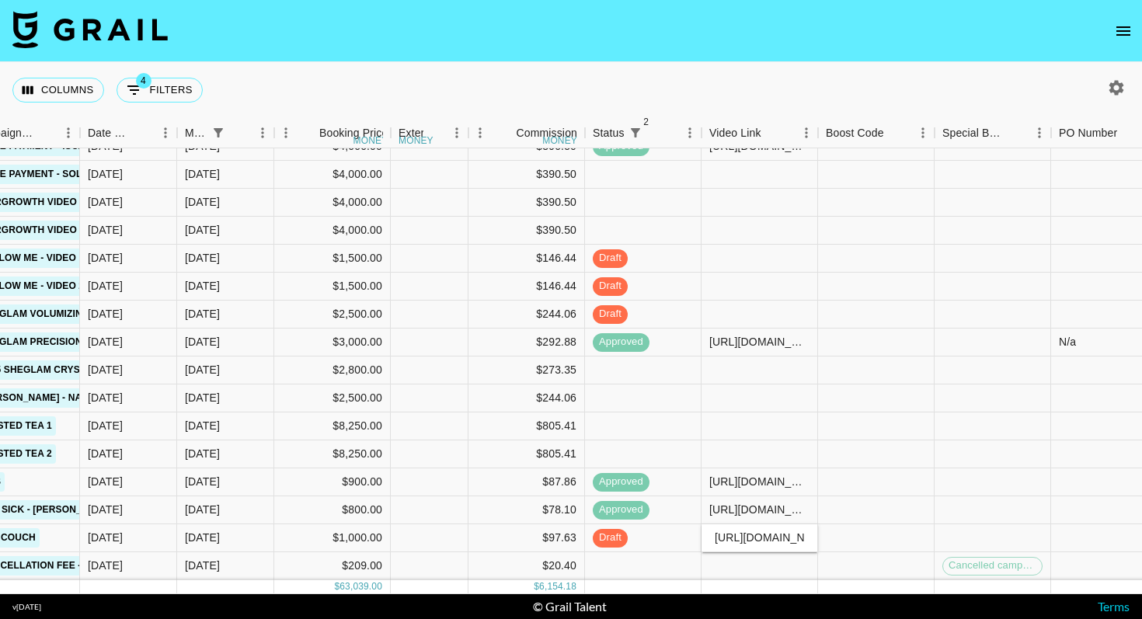
scroll to position [0, 351]
click at [850, 542] on div at bounding box center [876, 538] width 116 height 28
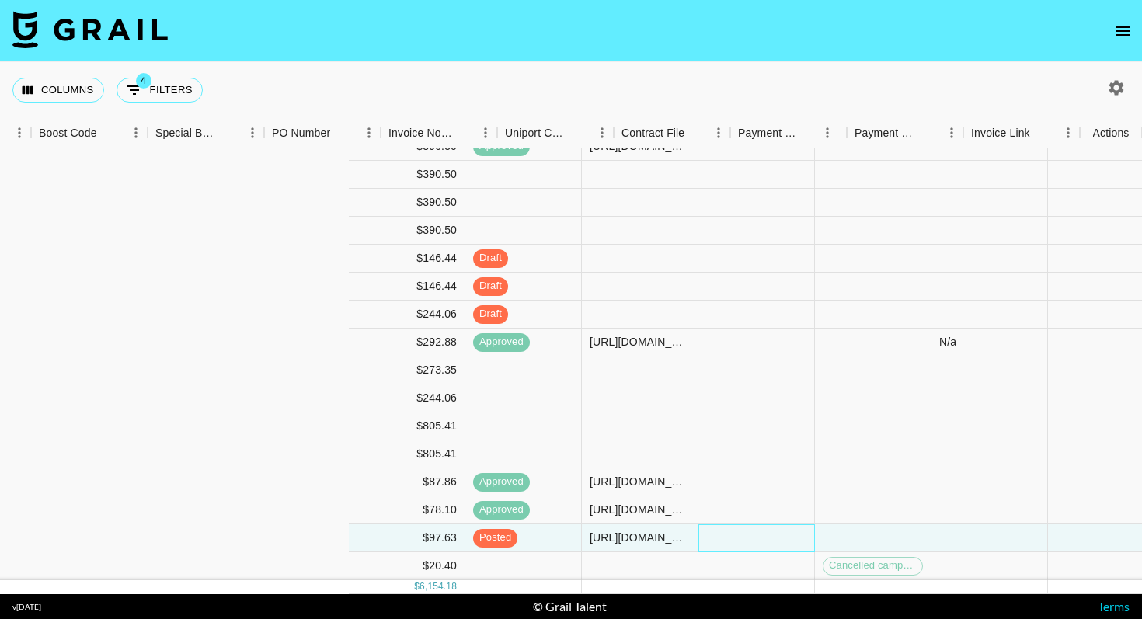
scroll to position [206, 1573]
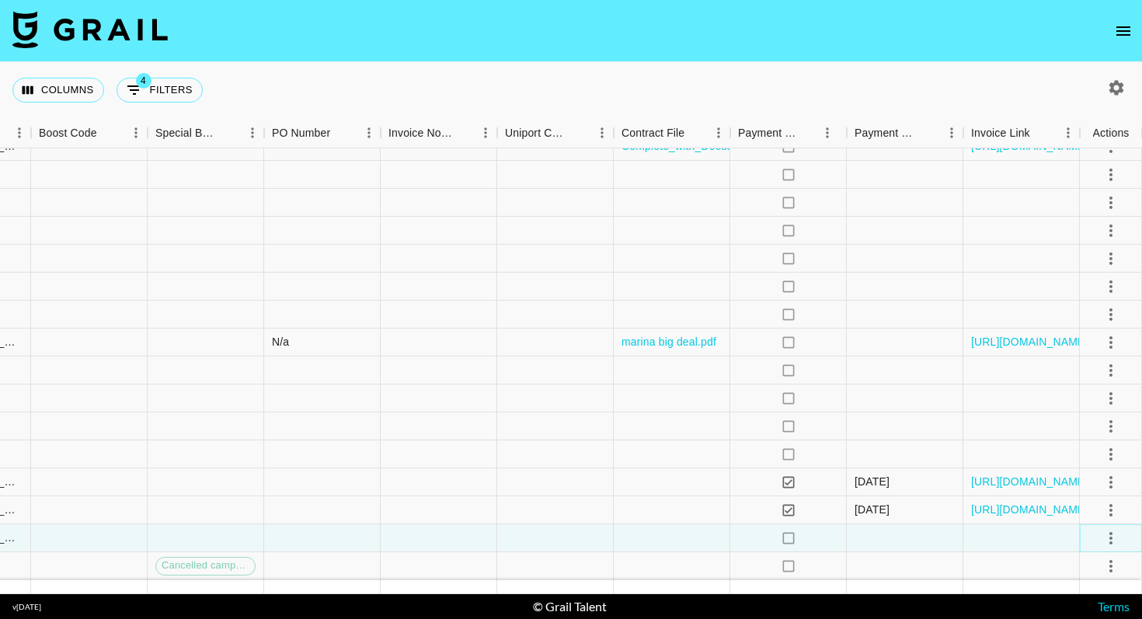
click at [1110, 541] on icon "select merge strategy" at bounding box center [1110, 538] width 19 height 19
click at [1103, 499] on li "Approve" at bounding box center [1091, 505] width 101 height 28
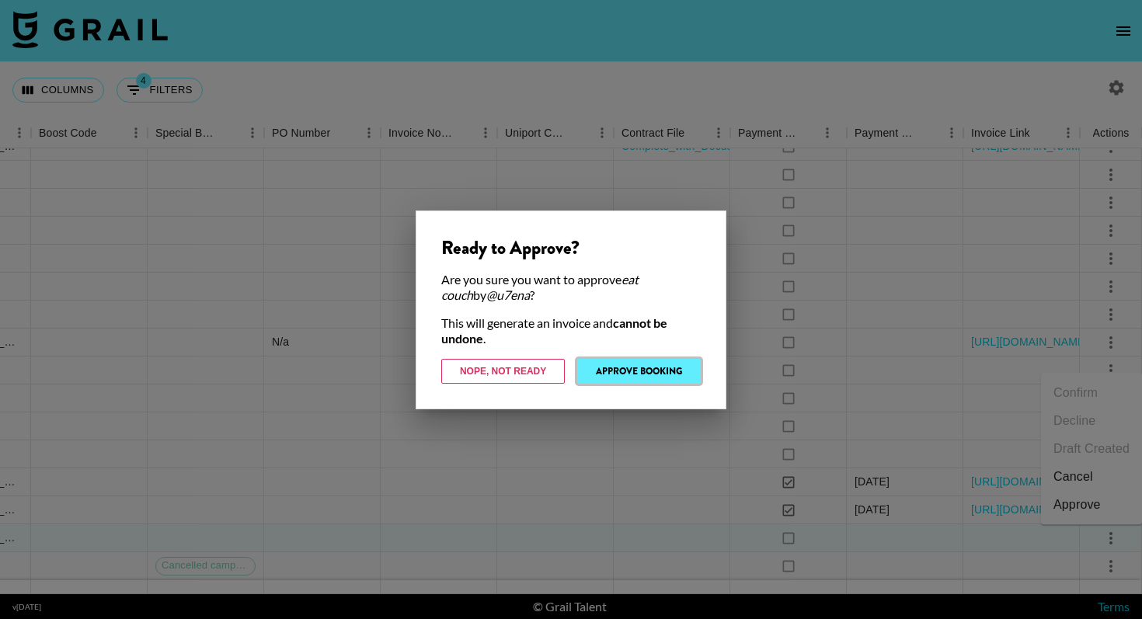
click at [686, 368] on button "Approve Booking" at bounding box center [638, 371] width 123 height 25
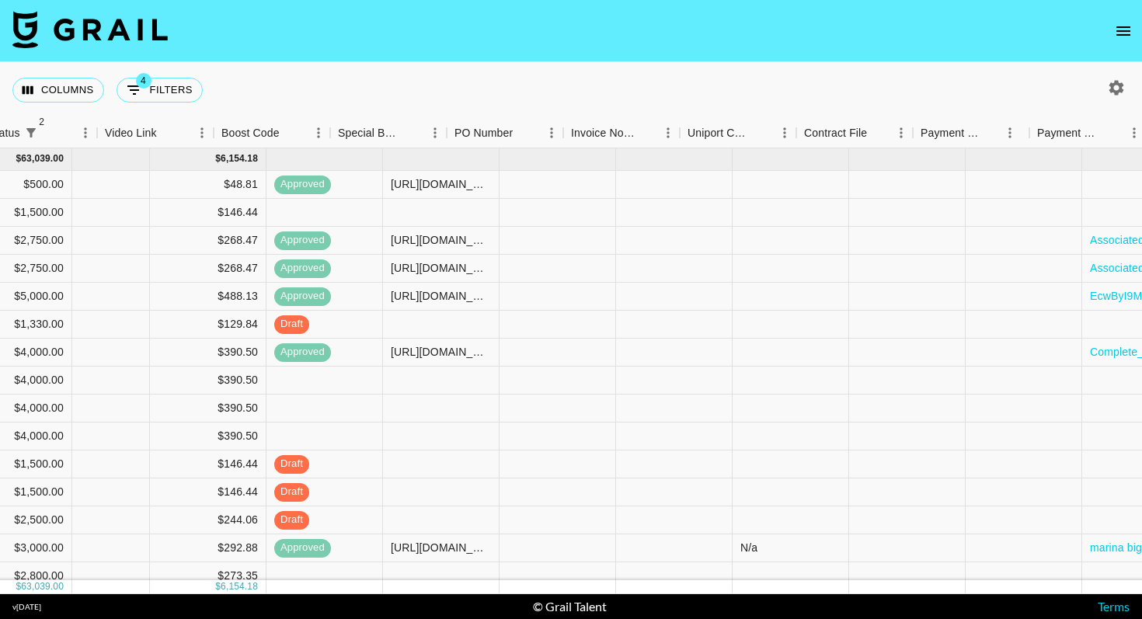
scroll to position [0, 607]
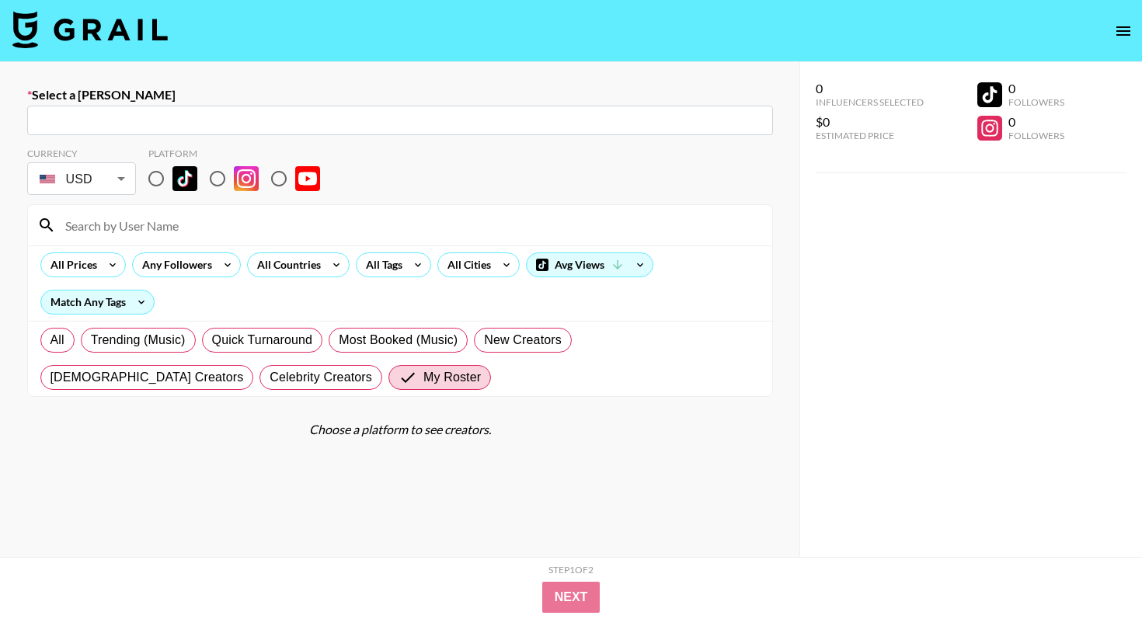
click at [121, 33] on img at bounding box center [89, 29] width 155 height 37
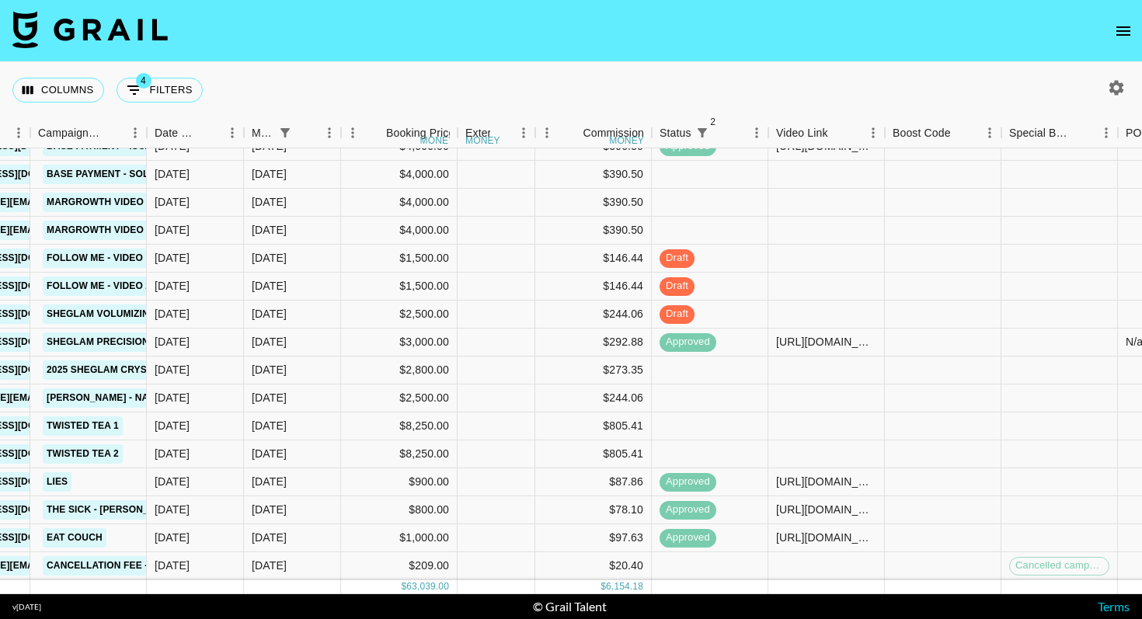
scroll to position [0, 719]
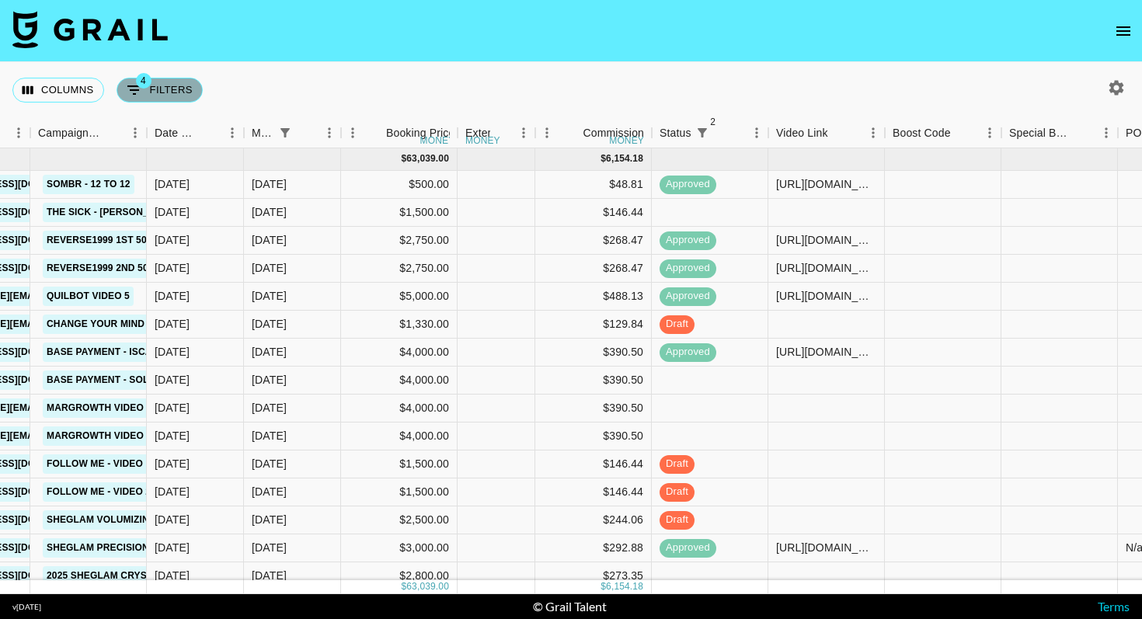
click at [149, 94] on button "4 Filters" at bounding box center [159, 90] width 86 height 25
select select "managerIds"
select select "status"
select select "not"
select select "declined"
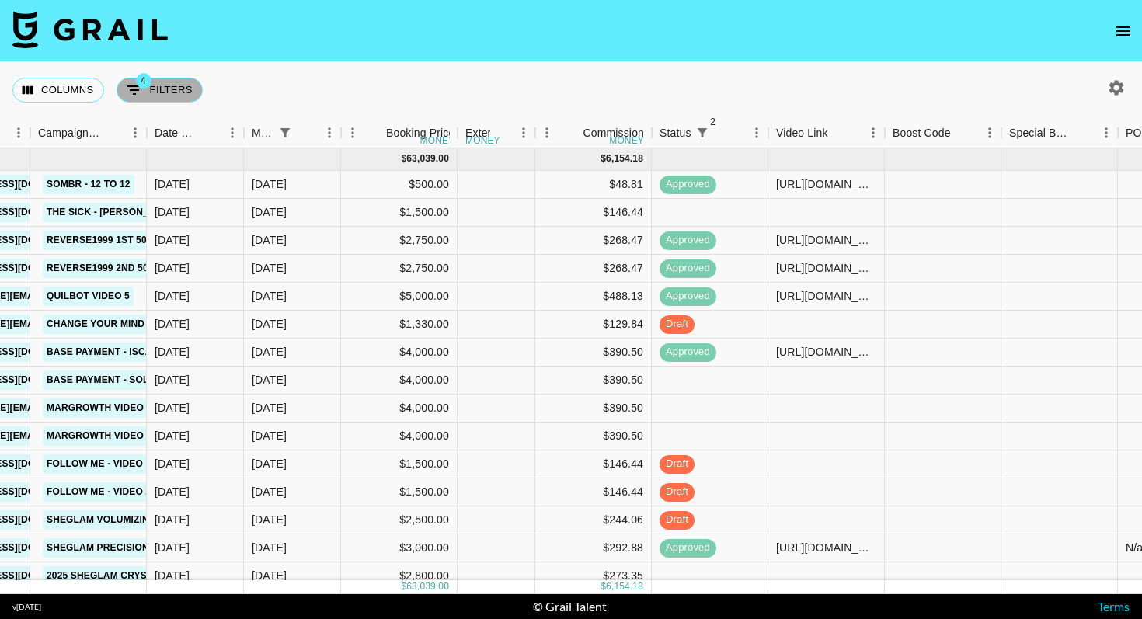
select select "monthDue2"
select select "Aug '25"
select select "status"
select select "not"
select select "cancelled"
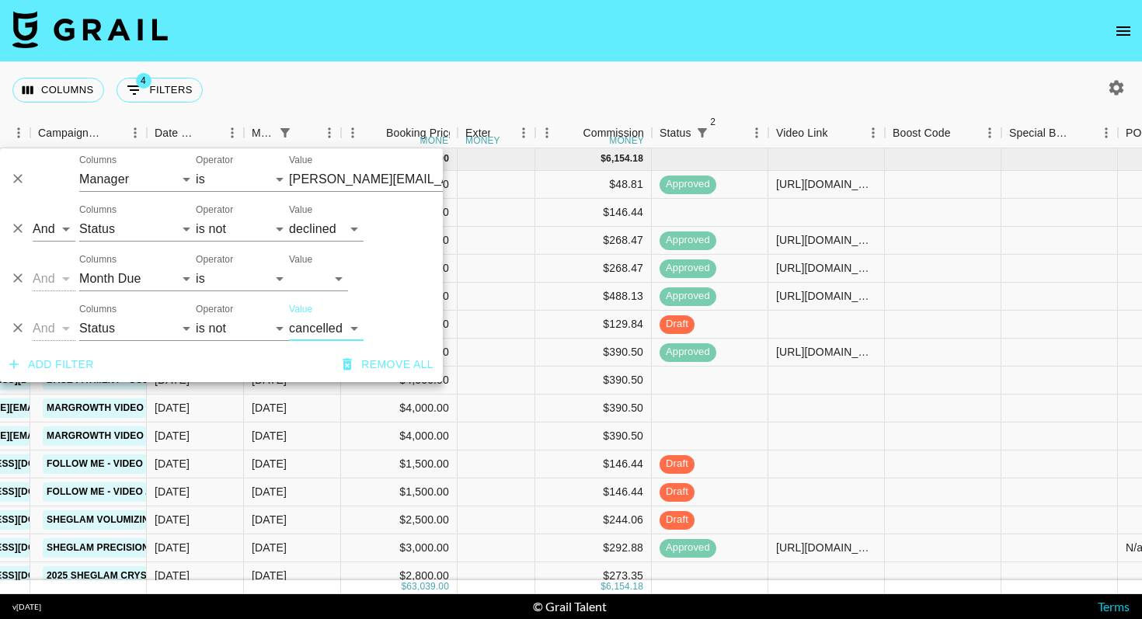
click at [95, 362] on button "Add filter" at bounding box center [51, 364] width 97 height 29
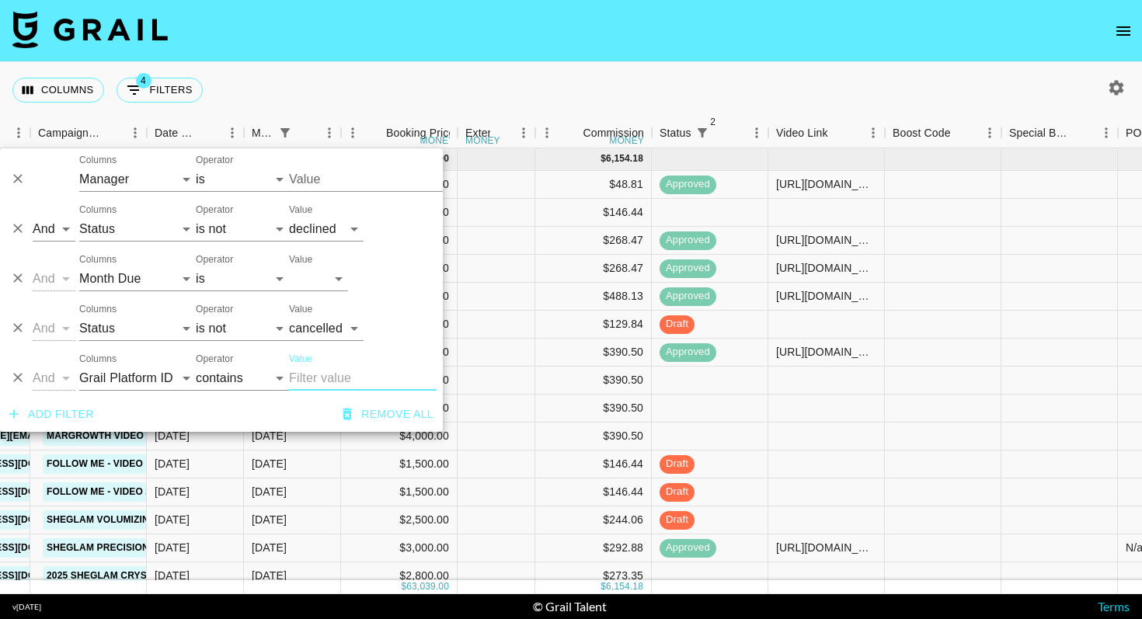
type input "[PERSON_NAME][EMAIL_ADDRESS][DOMAIN_NAME]"
click at [112, 366] on select "Grail Platform ID Airtable ID Talent Manager Client Booker Campaign (Type) Date…" at bounding box center [137, 378] width 116 height 25
select select "status"
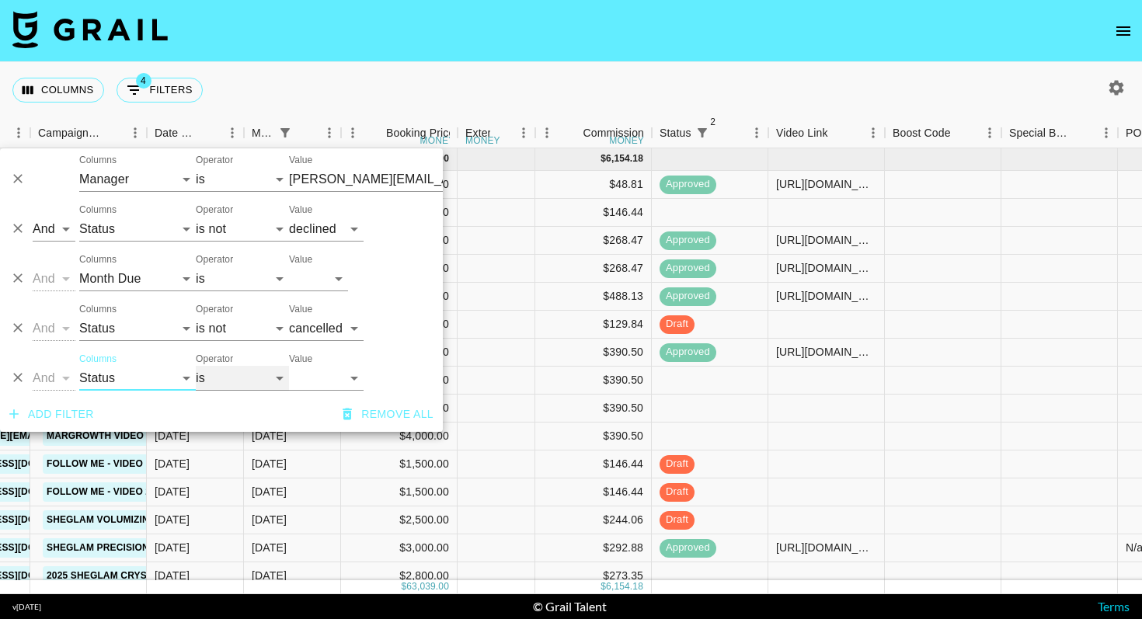
click at [224, 384] on select "is is not is any of is not any of" at bounding box center [242, 378] width 93 height 25
select select "not"
type input "[PERSON_NAME][EMAIL_ADDRESS][DOMAIN_NAME]"
click at [329, 370] on select "confirmed declined draft posted approved cancelled badDebt" at bounding box center [326, 378] width 75 height 25
select select "approved"
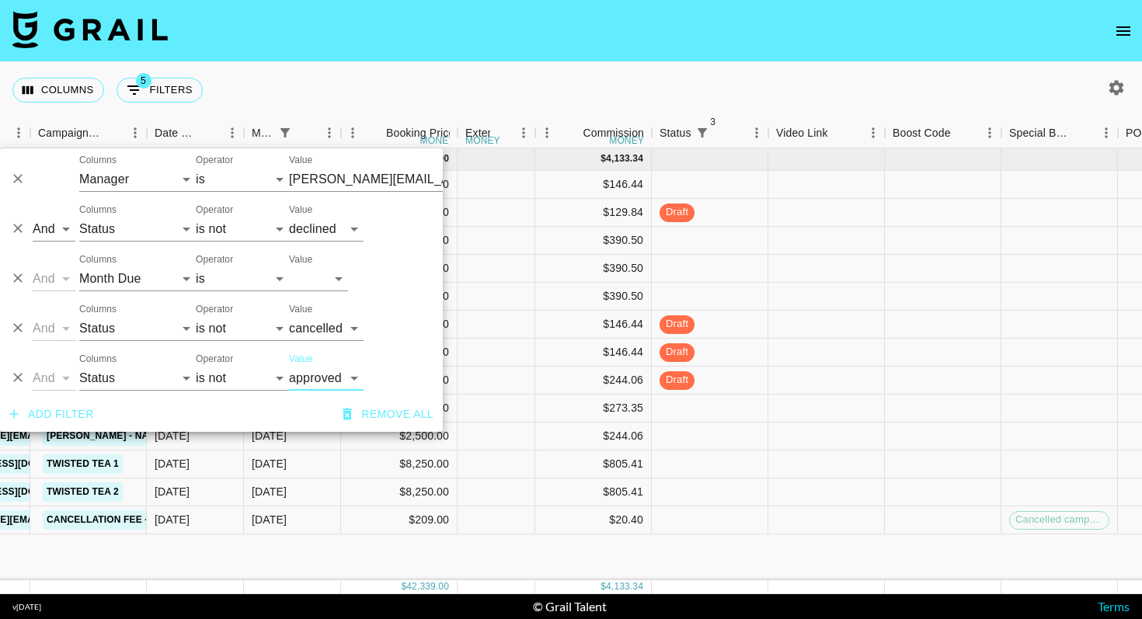
click at [607, 77] on div "Columns 5 Filters + Booking" at bounding box center [571, 90] width 1142 height 56
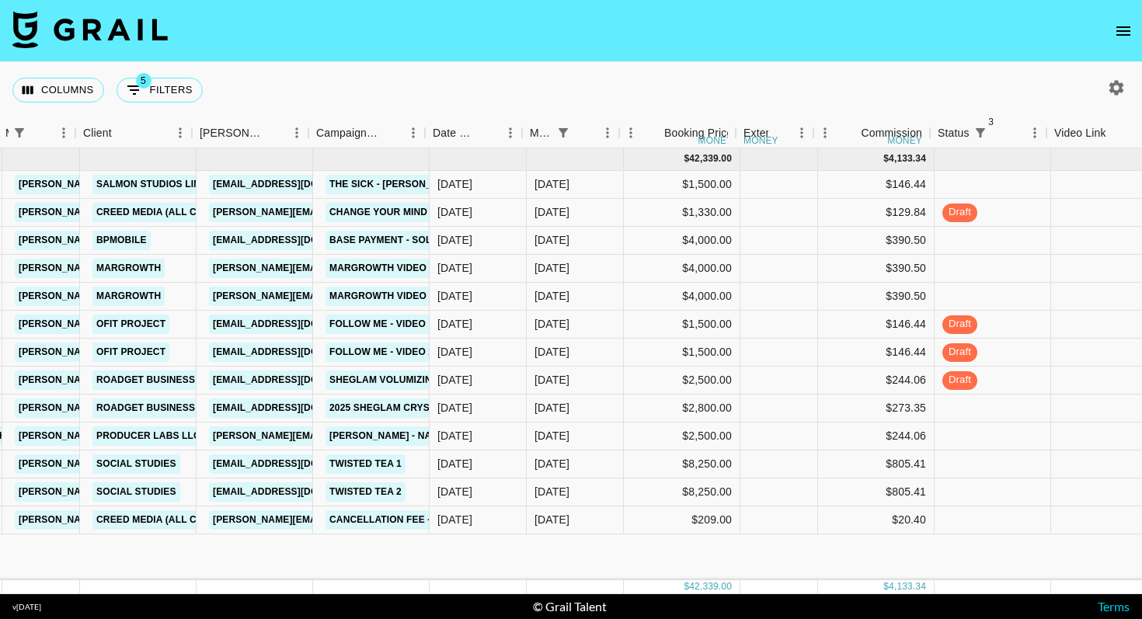
scroll to position [0, 441]
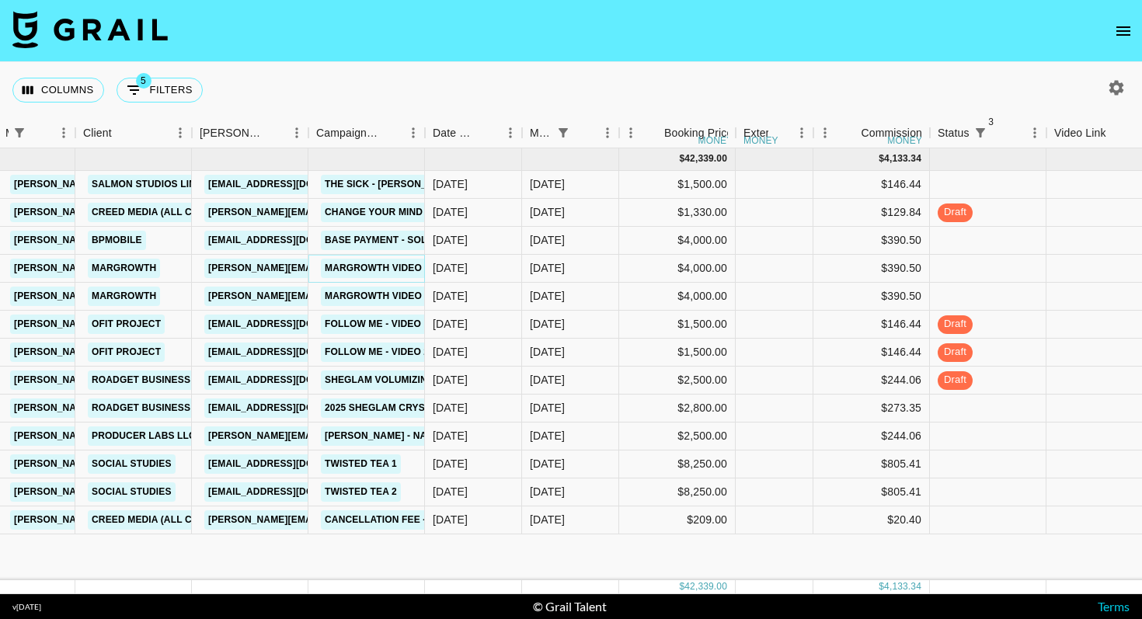
click at [399, 269] on link "margrowth video 3 actual" at bounding box center [398, 268] width 154 height 19
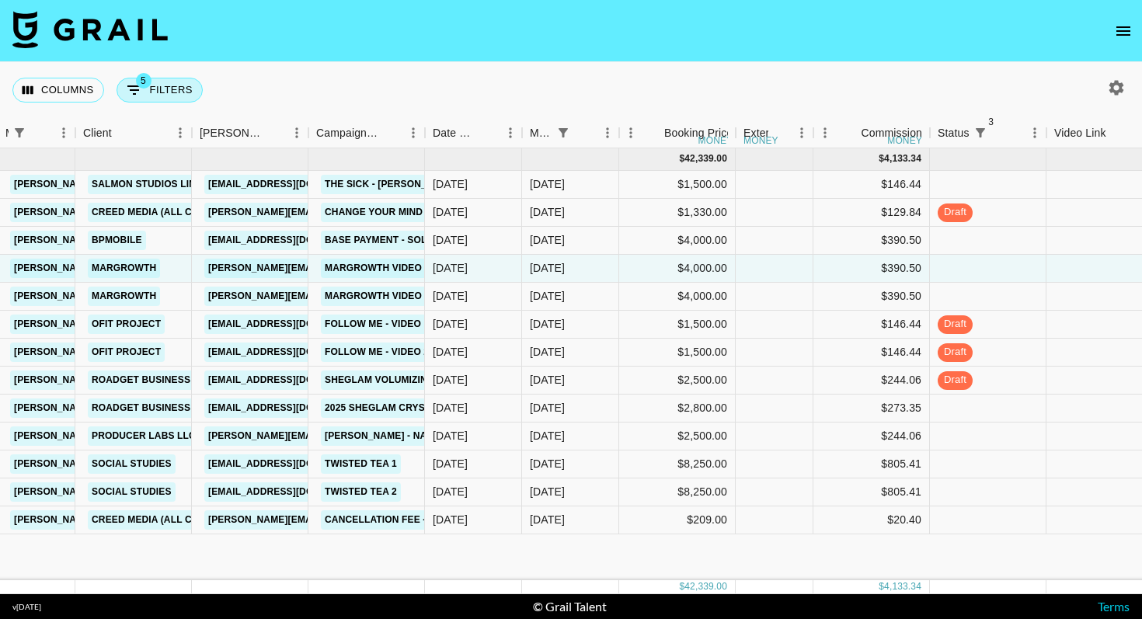
click at [129, 86] on icon "Show filters" at bounding box center [134, 89] width 14 height 9
select select "managerIds"
select select "status"
select select "not"
select select "declined"
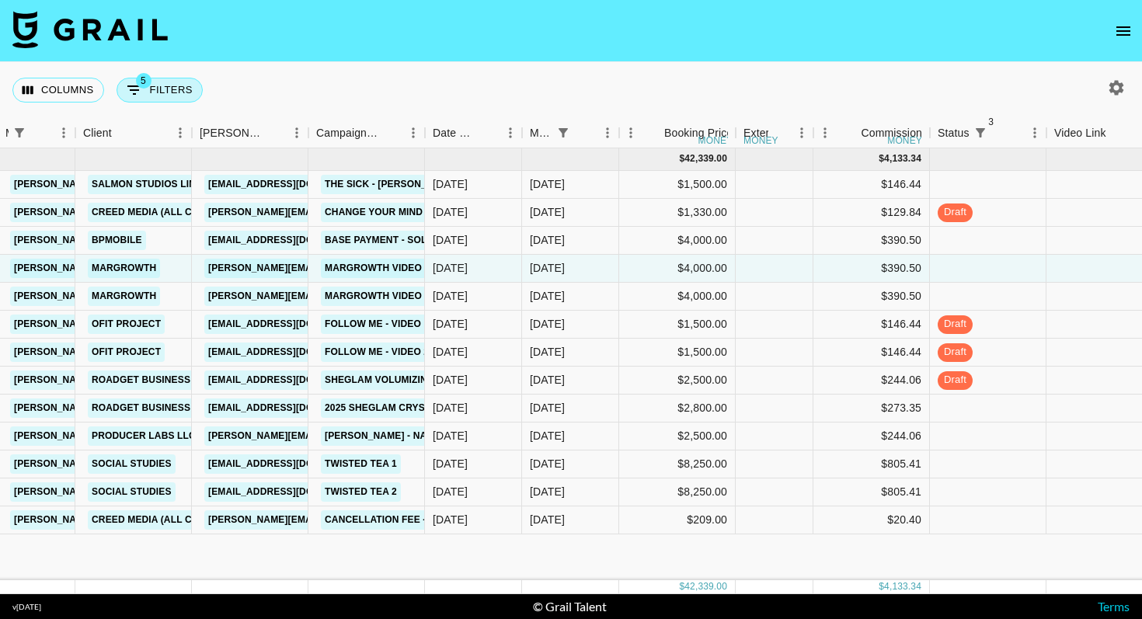
select select "monthDue2"
select select "Aug '25"
select select "status"
select select "not"
select select "cancelled"
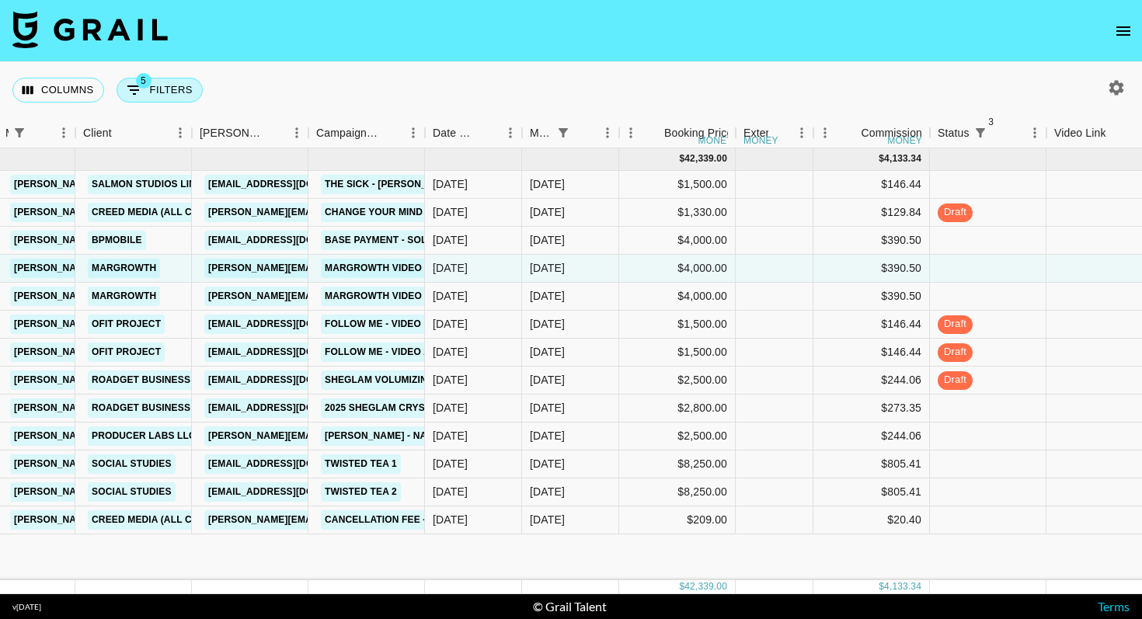
select select "status"
select select "not"
select select "approved"
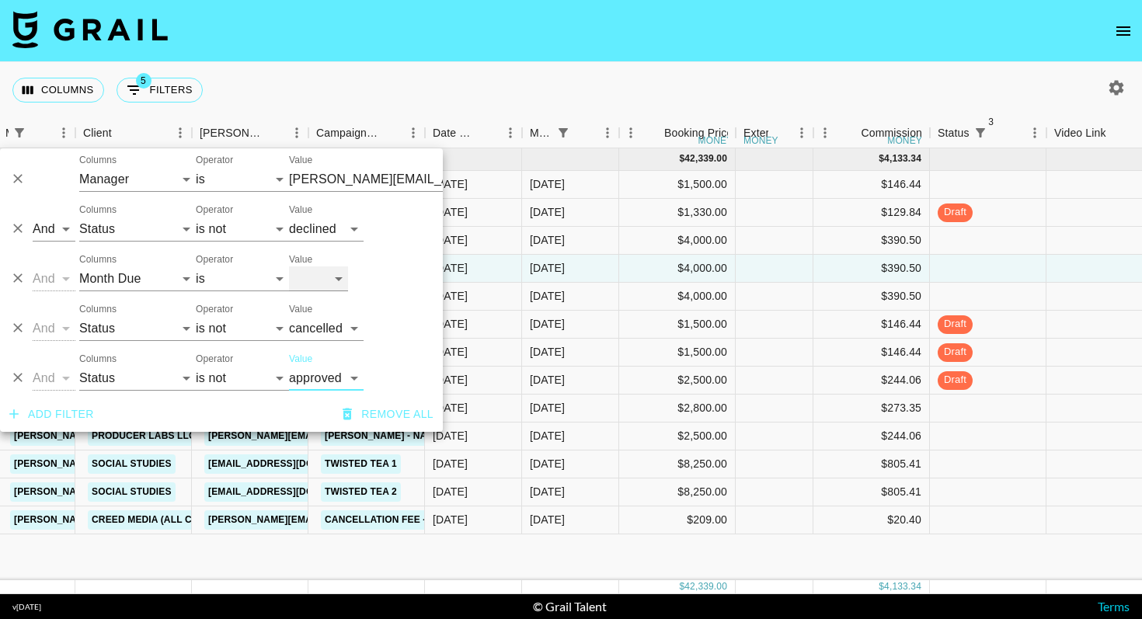
click at [325, 278] on select "Aug '26 Jul '26 Jun '26 May '26 Apr '26 Mar '26 Feb '26 Jan '26 Dec '25 Nov '25…" at bounding box center [318, 278] width 59 height 25
select select "Sep '25"
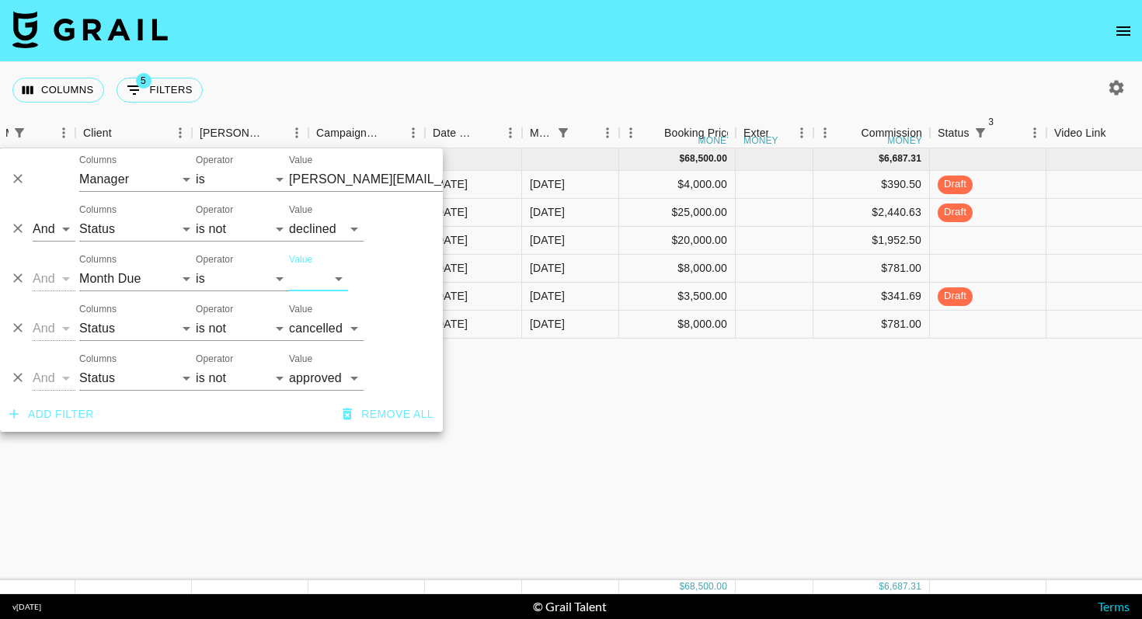
click at [501, 71] on div "Columns 5 Filters + Booking" at bounding box center [571, 90] width 1142 height 56
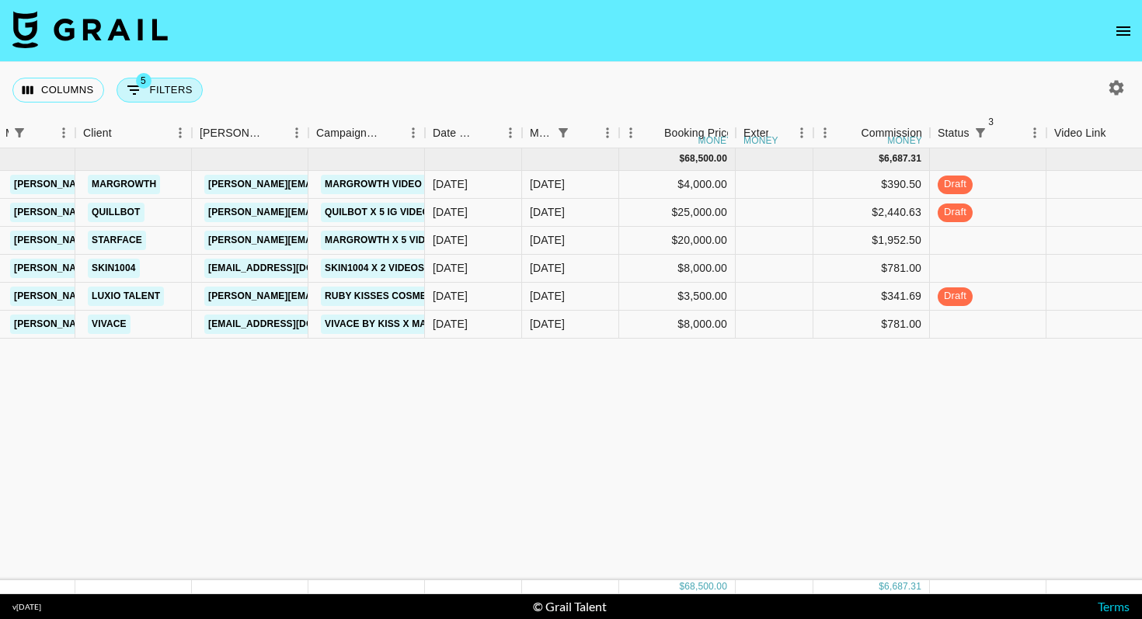
click at [151, 83] on button "5 Filters" at bounding box center [159, 90] width 86 height 25
select select "managerIds"
select select "status"
select select "not"
select select "declined"
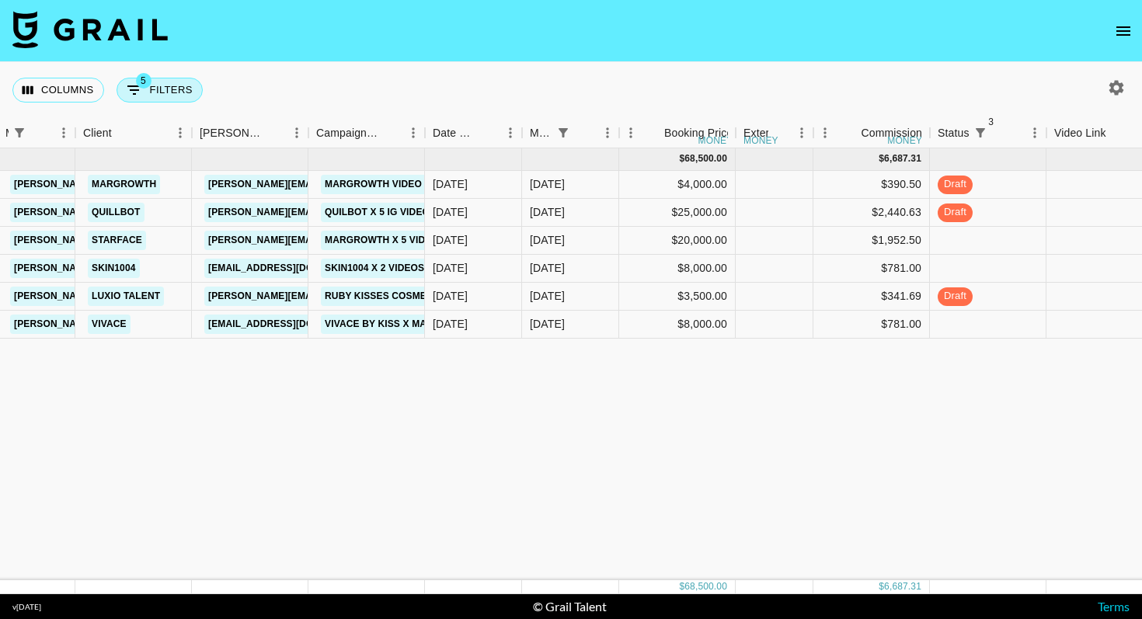
select select "monthDue2"
select select "Sep '25"
select select "status"
select select "not"
select select "cancelled"
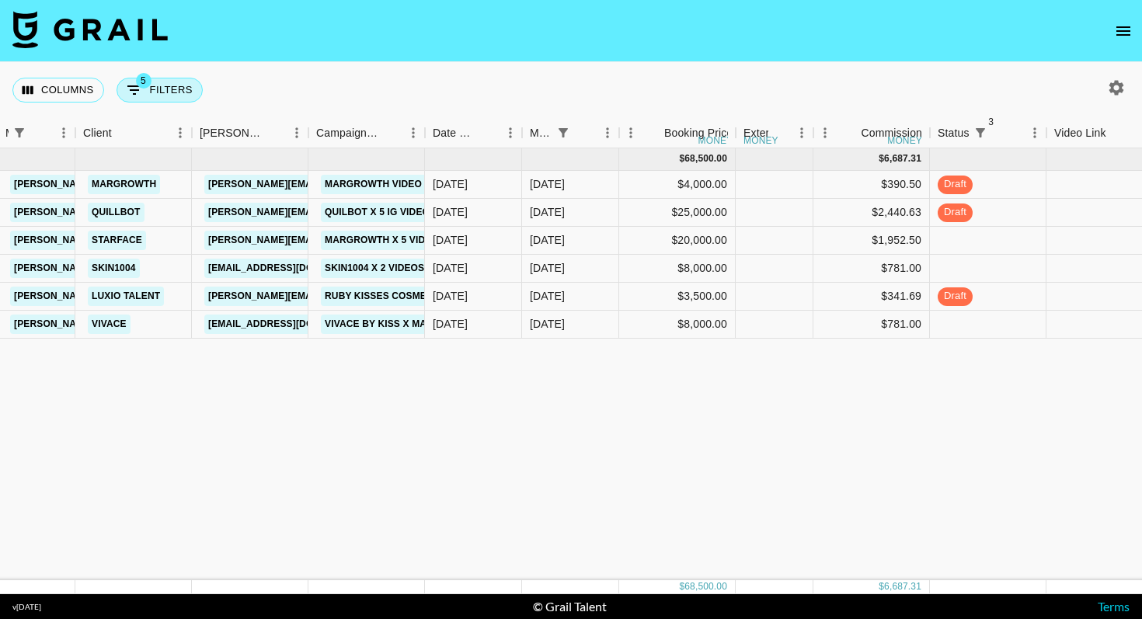
select select "status"
select select "not"
select select "approved"
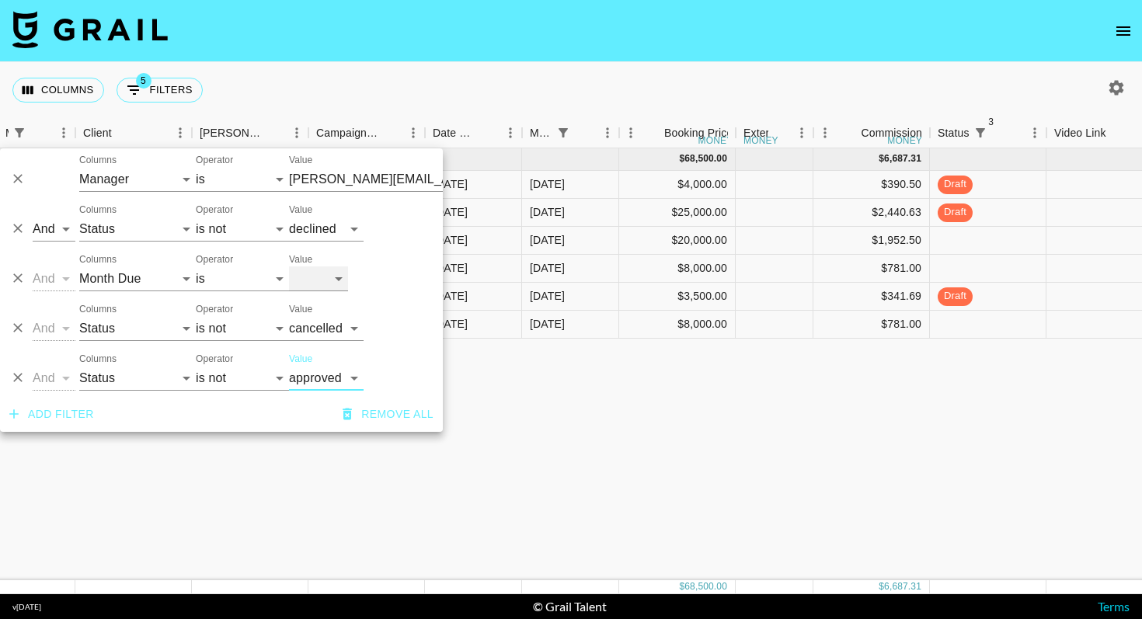
click at [333, 283] on select "Aug '26 Jul '26 Jun '26 May '26 Apr '26 Mar '26 Feb '26 Jan '26 Dec '25 Nov '25…" at bounding box center [318, 278] width 59 height 25
select select "Aug '25"
click at [582, 75] on div "Columns 5 Filters + Booking" at bounding box center [571, 90] width 1142 height 56
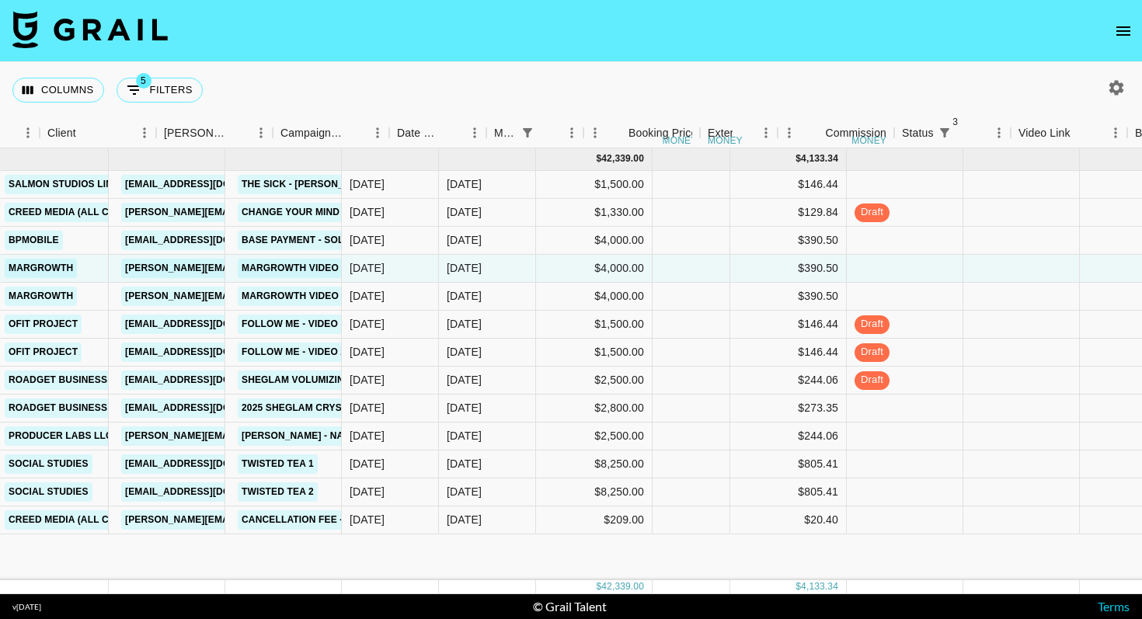
scroll to position [0, 568]
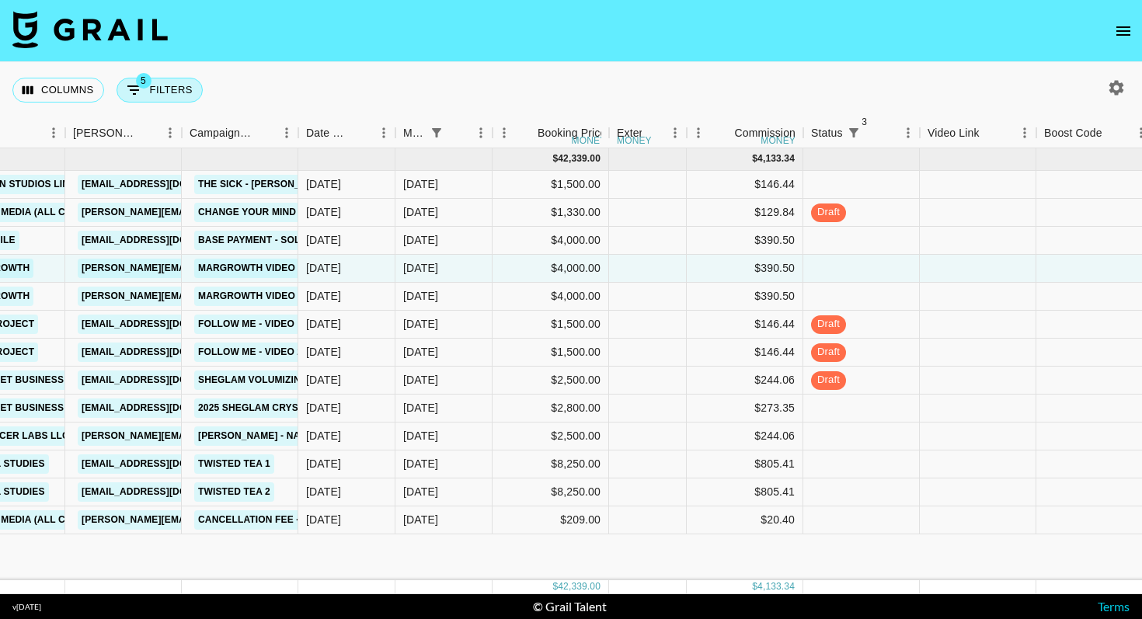
click at [146, 97] on button "5 Filters" at bounding box center [159, 90] width 86 height 25
select select "managerIds"
select select "status"
select select "not"
select select "declined"
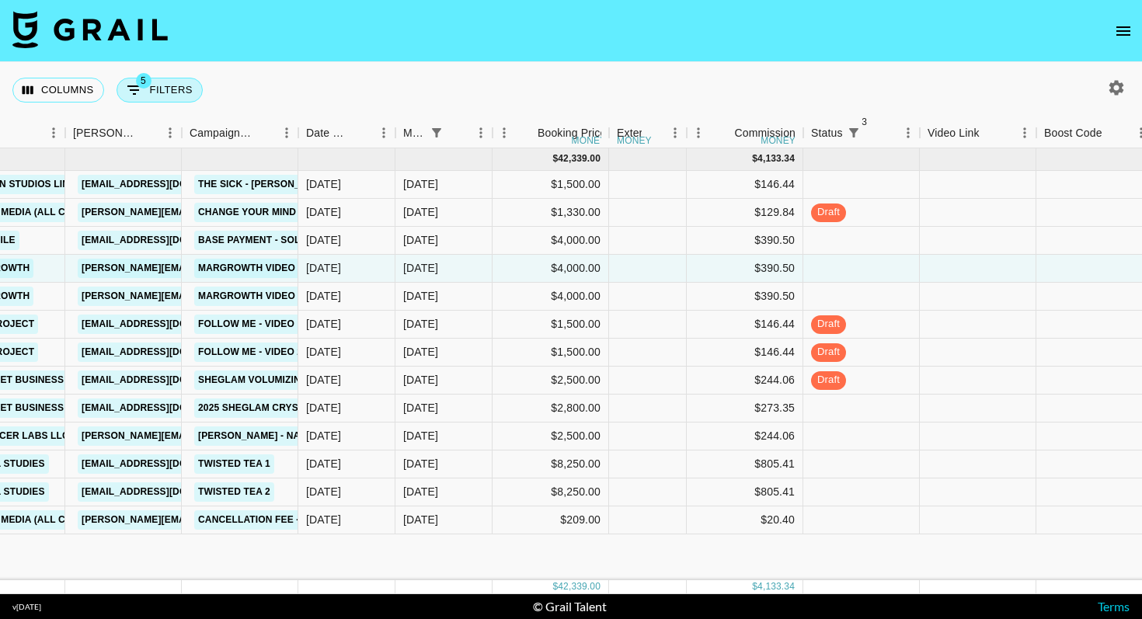
select select "monthDue2"
select select "Aug '25"
select select "status"
select select "not"
select select "cancelled"
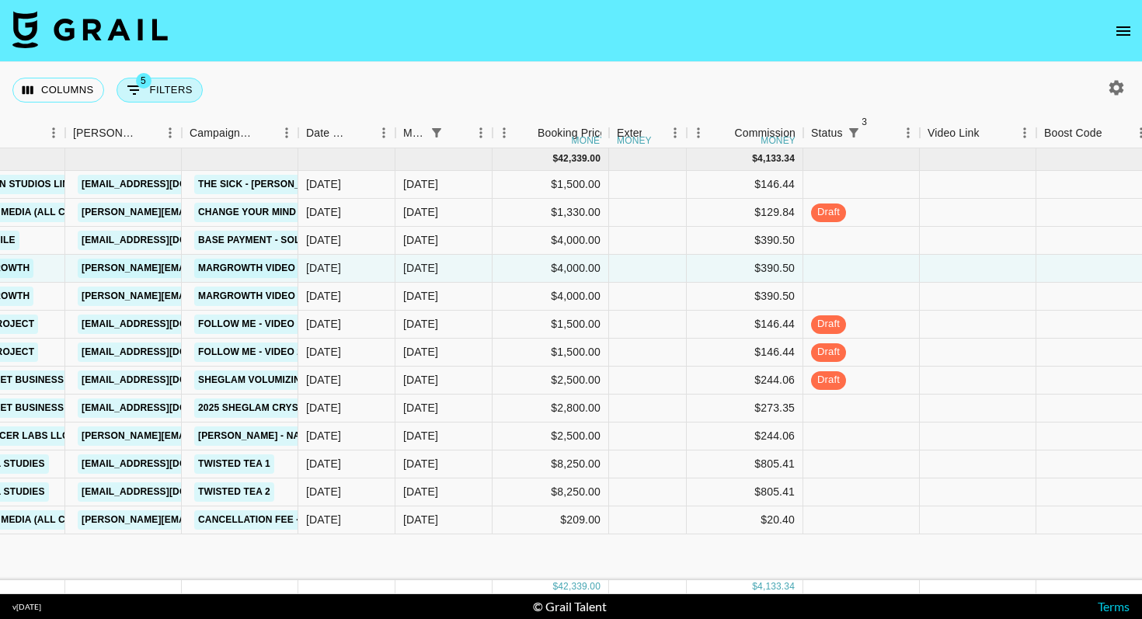
select select "status"
select select "not"
select select "approved"
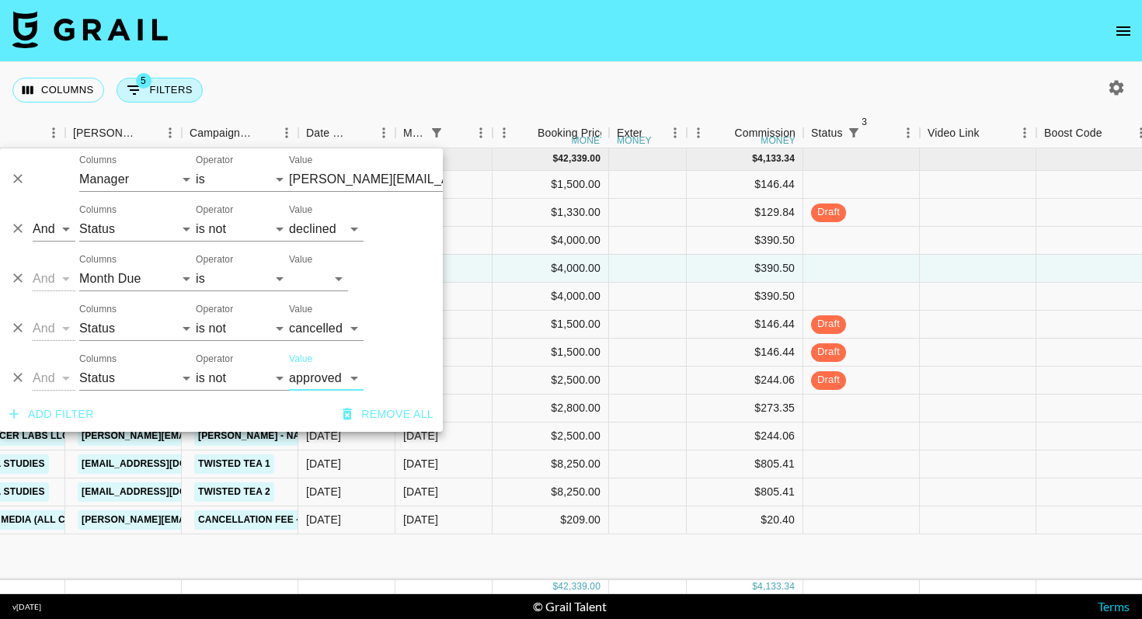
click at [156, 85] on button "5 Filters" at bounding box center [159, 90] width 86 height 25
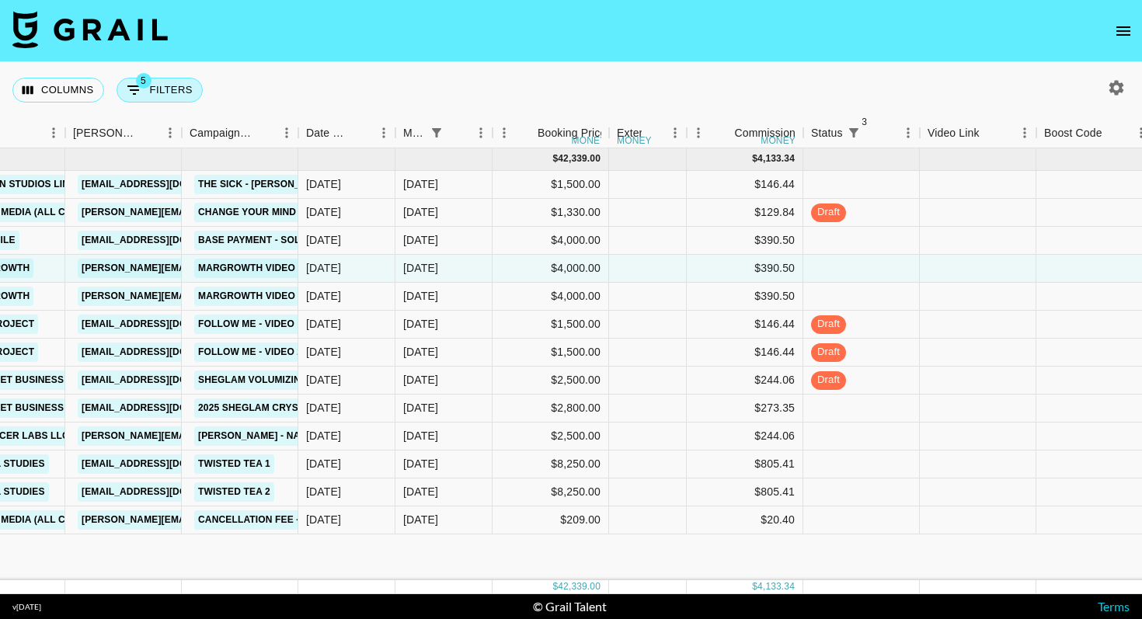
click at [169, 78] on button "5 Filters" at bounding box center [159, 90] width 86 height 25
select select "managerIds"
select select "status"
select select "not"
select select "declined"
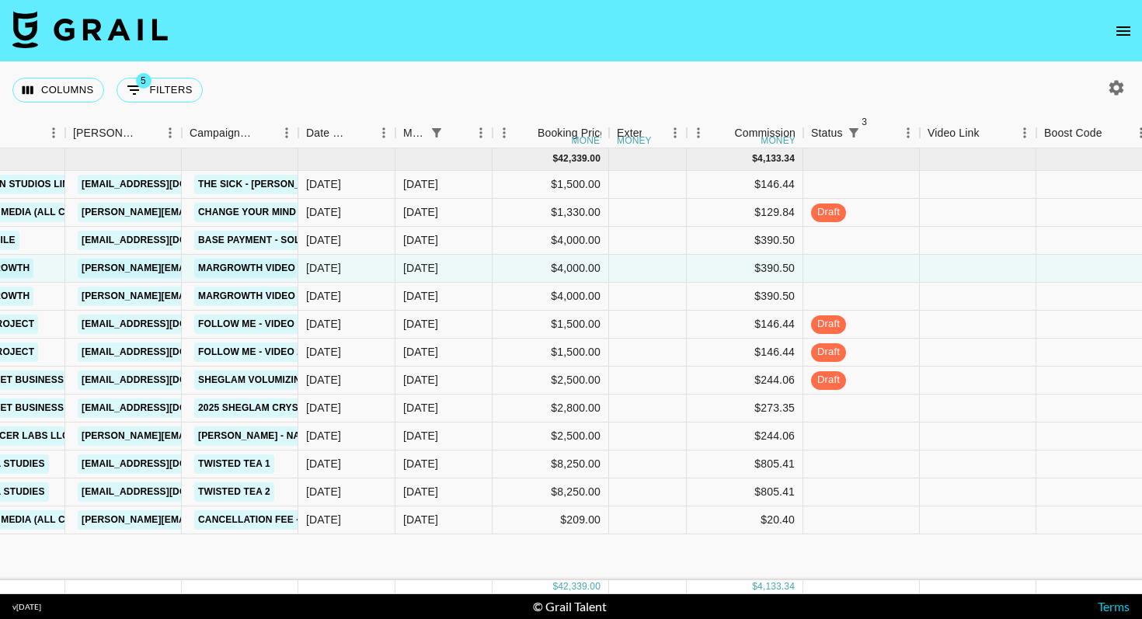
select select "monthDue2"
select select "Aug '25"
select select "status"
select select "not"
select select "cancelled"
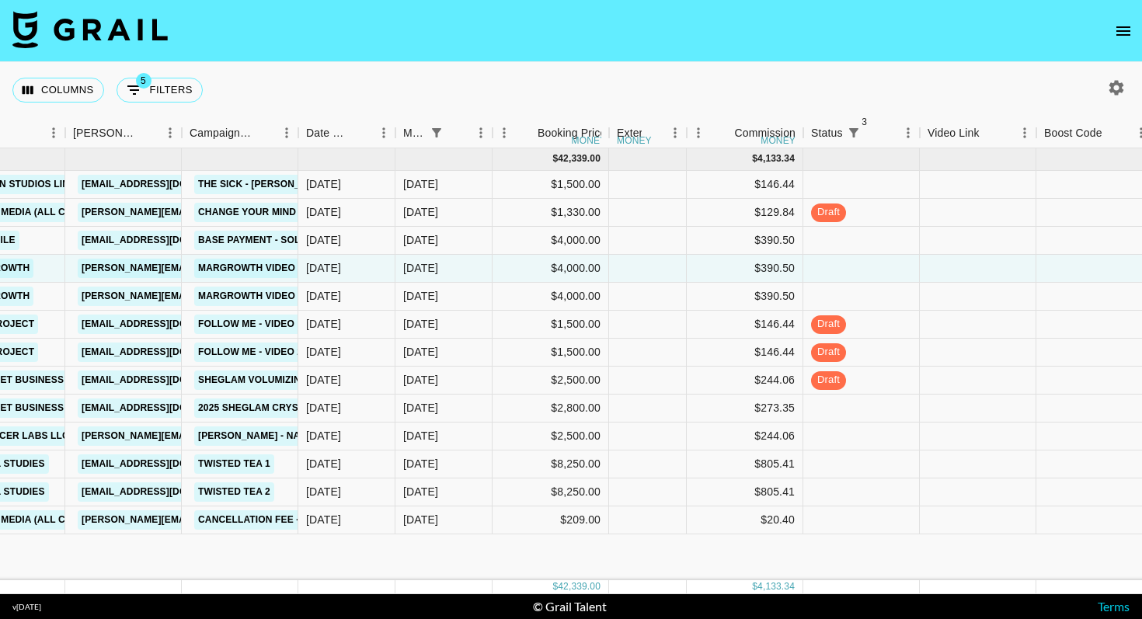
select select "status"
select select "not"
select select "approved"
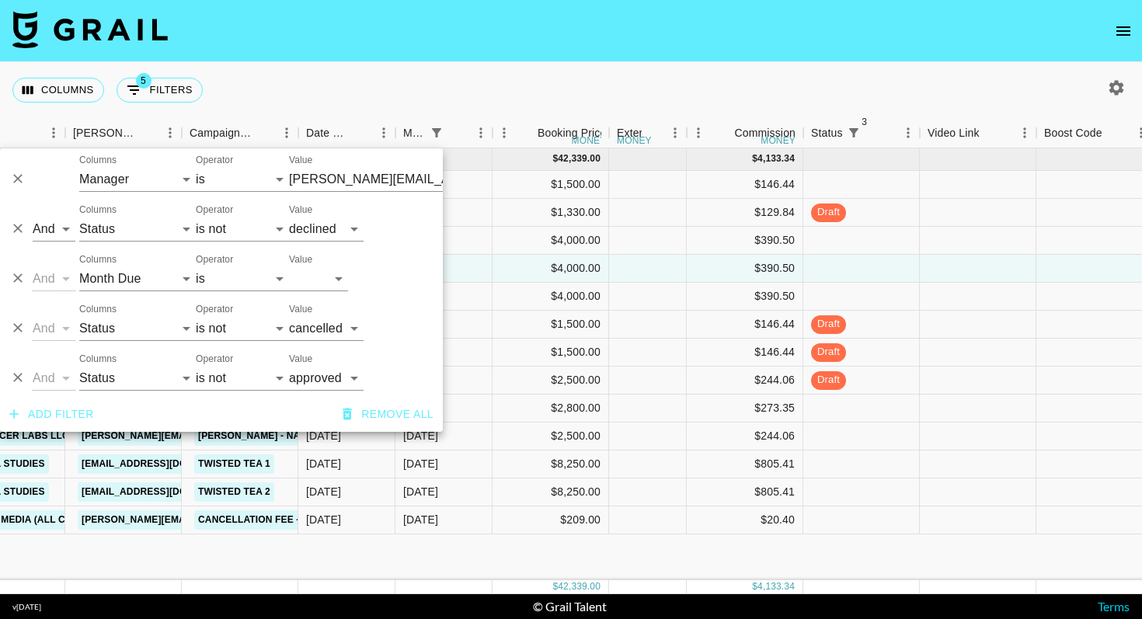
click at [28, 371] on div at bounding box center [17, 371] width 23 height 36
click at [28, 377] on button "Delete" at bounding box center [17, 377] width 23 height 23
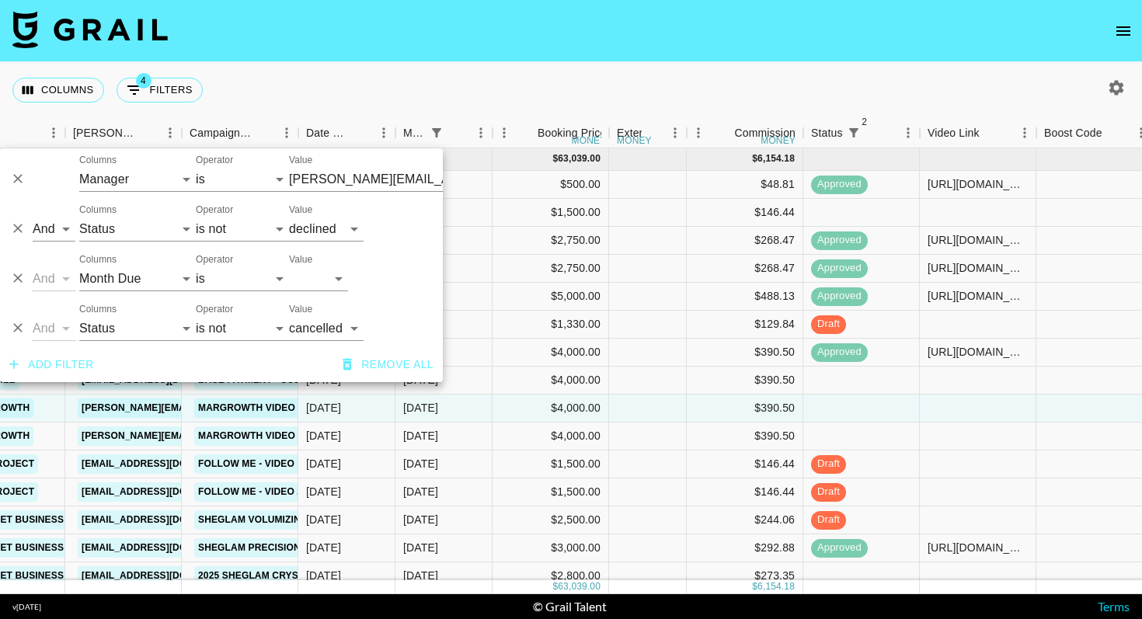
click at [672, 47] on nav at bounding box center [571, 31] width 1142 height 62
